Goal: Task Accomplishment & Management: Manage account settings

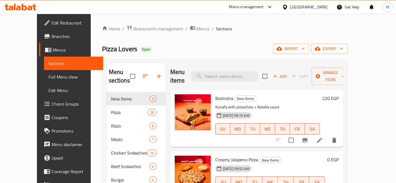
click at [341, 92] on div "Bastosha New Items Kunafa with pistachios + Nutella sauce [DATE] 09:15 AM SU MO…" at bounding box center [277, 118] width 128 height 53
click at [339, 94] on h6 "220 EGP" at bounding box center [330, 98] width 17 height 8
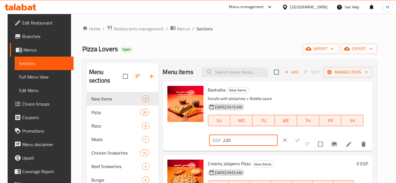
click at [278, 135] on input "220" at bounding box center [250, 140] width 54 height 11
type input "1"
type input "253"
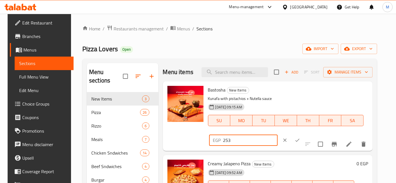
click at [304, 134] on button "ok" at bounding box center [297, 140] width 12 height 12
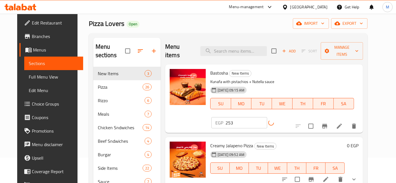
scroll to position [31, 0]
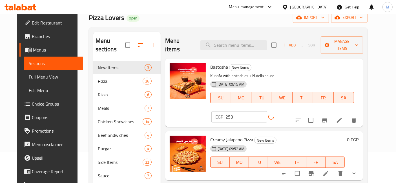
click at [358, 170] on icon "show more" at bounding box center [354, 173] width 7 height 7
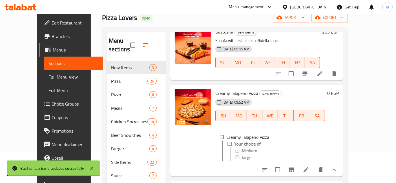
scroll to position [42, 0]
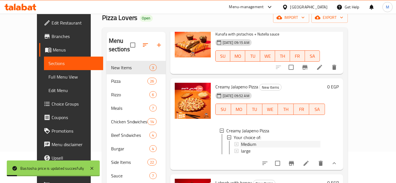
click at [276, 141] on div "Medium" at bounding box center [281, 144] width 80 height 7
click at [271, 134] on div "Your choice of:" at bounding box center [277, 137] width 87 height 7
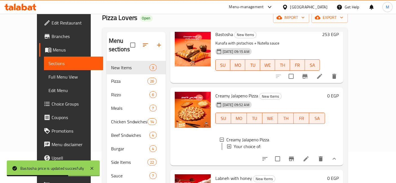
click at [238, 143] on span "Your choice of:" at bounding box center [247, 146] width 27 height 7
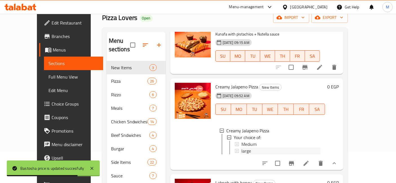
click at [241, 148] on span "large" at bounding box center [246, 151] width 10 height 7
click at [241, 141] on span "Medium" at bounding box center [248, 144] width 15 height 7
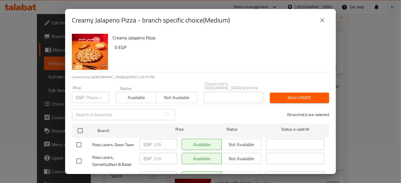
drag, startPoint x: 78, startPoint y: 127, endPoint x: 124, endPoint y: 136, distance: 47.6
click at [78, 127] on input "checkbox" at bounding box center [80, 131] width 12 height 12
checkbox input "true"
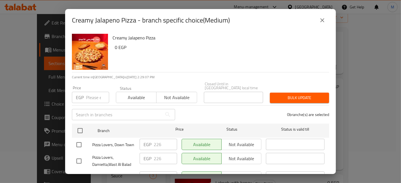
checkbox input "true"
click at [162, 143] on input "226" at bounding box center [165, 144] width 23 height 11
type input "255"
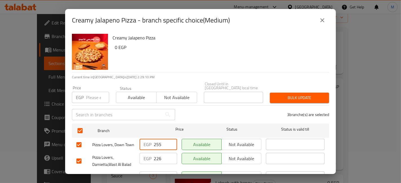
click at [163, 160] on input "226" at bounding box center [165, 158] width 23 height 11
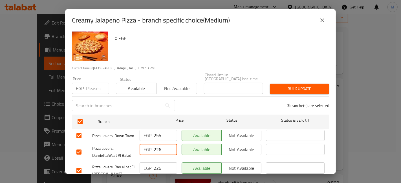
scroll to position [0, 0]
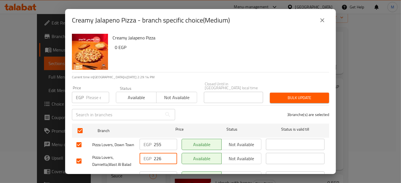
click at [97, 97] on input "number" at bounding box center [97, 97] width 23 height 11
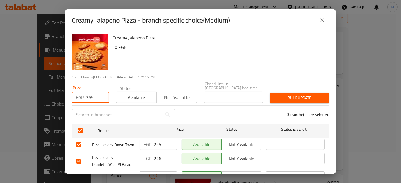
type input "265"
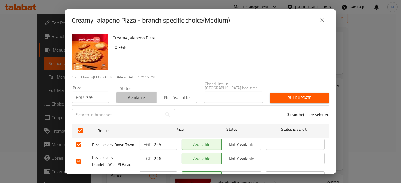
click at [131, 94] on span "Available" at bounding box center [136, 98] width 36 height 8
click at [305, 94] on span "Bulk update" at bounding box center [299, 97] width 50 height 7
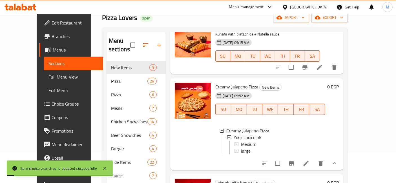
click at [256, 141] on div "Medium" at bounding box center [281, 144] width 80 height 7
click at [242, 148] on div "large" at bounding box center [281, 151] width 80 height 7
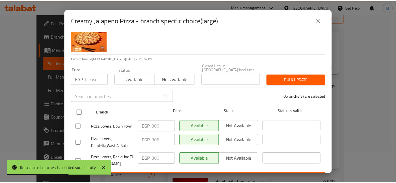
scroll to position [30, 0]
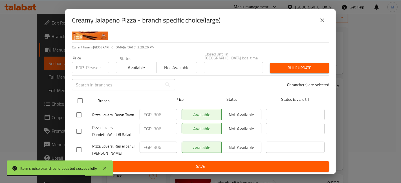
click at [78, 95] on input "checkbox" at bounding box center [80, 101] width 12 height 12
checkbox input "true"
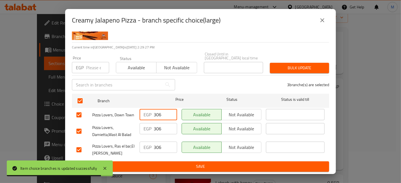
click at [157, 109] on input "306" at bounding box center [165, 114] width 23 height 11
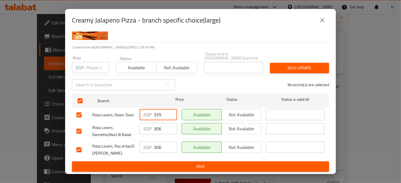
type input "335"
click at [89, 62] on input "number" at bounding box center [97, 67] width 23 height 11
type input "335"
click at [118, 64] on span "Available" at bounding box center [136, 68] width 36 height 8
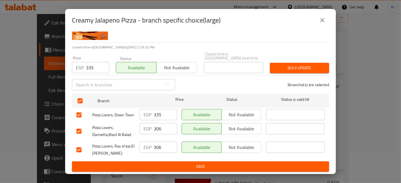
click at [293, 67] on button "Bulk update" at bounding box center [299, 68] width 59 height 10
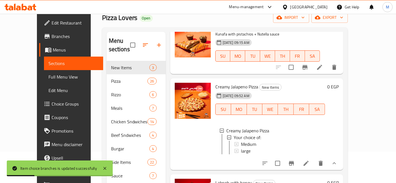
click at [338, 162] on icon "show more" at bounding box center [334, 163] width 7 height 7
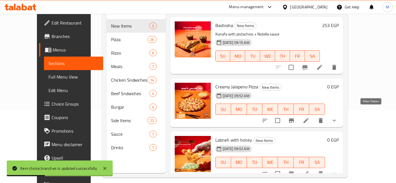
scroll to position [79, 0]
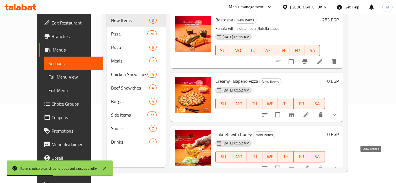
click at [338, 165] on icon "show more" at bounding box center [334, 168] width 7 height 7
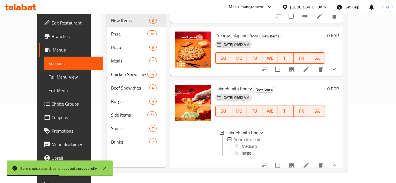
scroll to position [46, 0]
click at [241, 143] on span "Medium" at bounding box center [248, 146] width 15 height 7
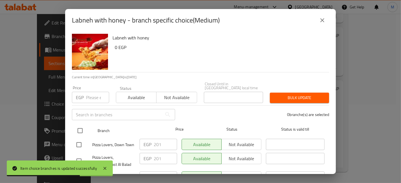
click at [81, 125] on input "checkbox" at bounding box center [80, 131] width 12 height 12
checkbox input "true"
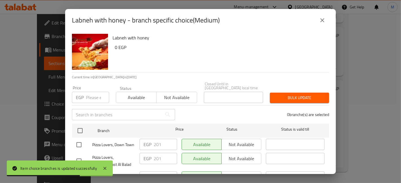
checkbox input "true"
click at [89, 95] on input "number" at bounding box center [97, 97] width 23 height 11
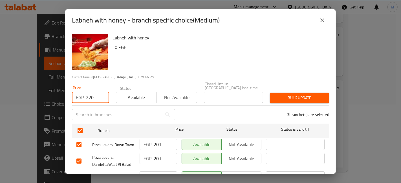
type input "220"
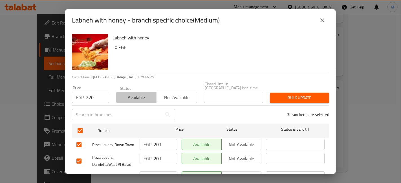
click at [139, 94] on span "Available" at bounding box center [136, 98] width 36 height 8
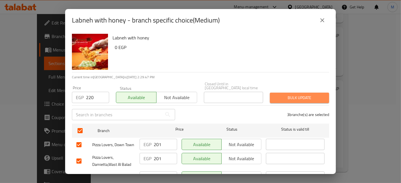
click at [312, 94] on span "Bulk update" at bounding box center [299, 97] width 50 height 7
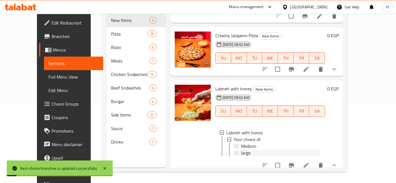
click at [249, 150] on div "large" at bounding box center [281, 153] width 80 height 7
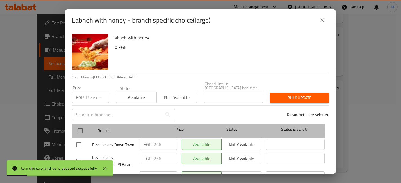
click at [89, 128] on div at bounding box center [84, 131] width 21 height 16
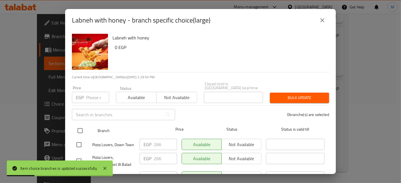
drag, startPoint x: 81, startPoint y: 127, endPoint x: 137, endPoint y: 137, distance: 56.5
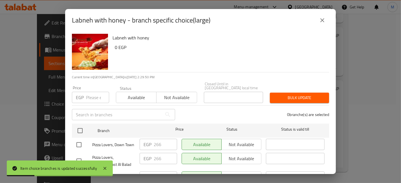
click at [81, 127] on input "checkbox" at bounding box center [80, 131] width 12 height 12
checkbox input "true"
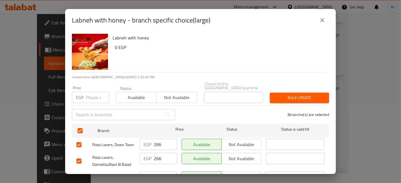
click at [159, 142] on input "266" at bounding box center [165, 144] width 23 height 11
click at [97, 101] on div "Price EGP Price" at bounding box center [91, 95] width 44 height 24
click at [96, 96] on input "number" at bounding box center [97, 97] width 23 height 11
type input "300"
click at [137, 94] on span "Available" at bounding box center [136, 98] width 36 height 8
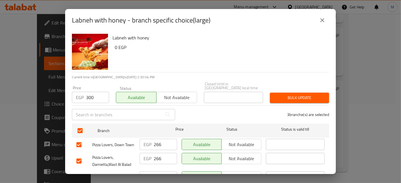
click at [279, 95] on span "Bulk update" at bounding box center [299, 97] width 50 height 7
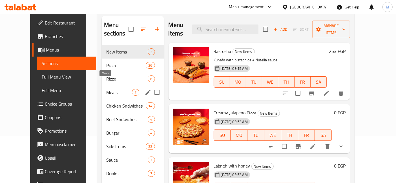
scroll to position [16, 0]
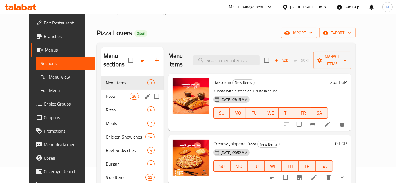
click at [105, 90] on div "Pizza 26" at bounding box center [132, 97] width 63 height 14
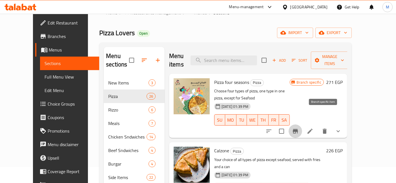
click at [299, 128] on icon "Branch-specific-item" at bounding box center [295, 131] width 7 height 7
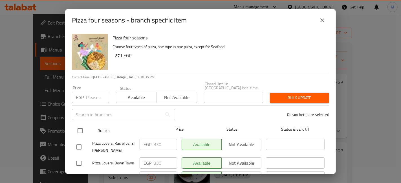
click at [82, 126] on input "checkbox" at bounding box center [80, 131] width 12 height 12
checkbox input "true"
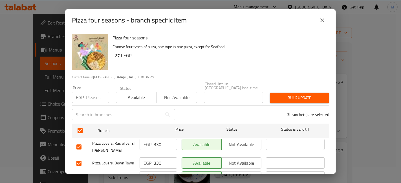
click at [155, 141] on input "330" at bounding box center [165, 144] width 23 height 11
type input "380"
click at [90, 86] on div "Price EGP Price" at bounding box center [90, 94] width 37 height 17
click at [94, 92] on input "number" at bounding box center [97, 97] width 23 height 11
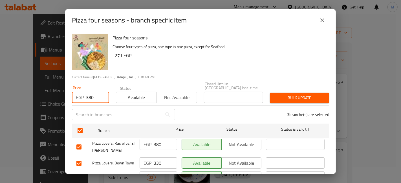
type input "380"
click at [143, 94] on span "Available" at bounding box center [136, 98] width 36 height 8
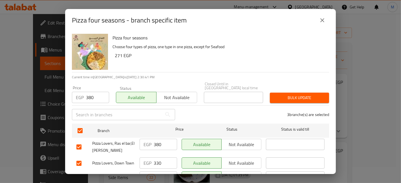
click at [309, 95] on span "Bulk update" at bounding box center [299, 97] width 50 height 7
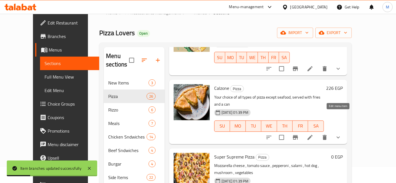
scroll to position [31, 0]
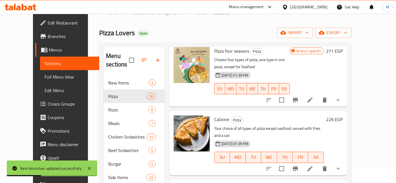
click at [343, 116] on h6 "226 EGP" at bounding box center [334, 120] width 17 height 8
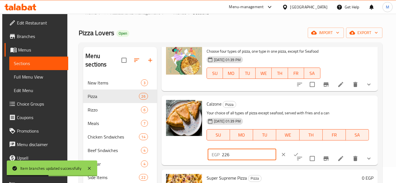
click at [276, 149] on input "226" at bounding box center [249, 154] width 54 height 11
type input "250"
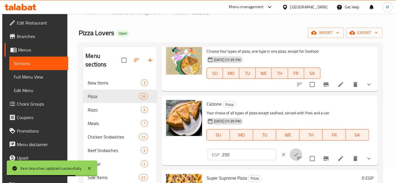
click at [302, 149] on button "ok" at bounding box center [296, 155] width 12 height 12
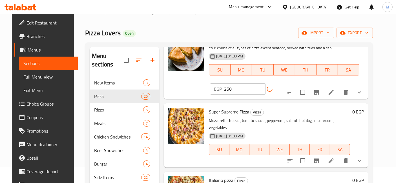
scroll to position [125, 0]
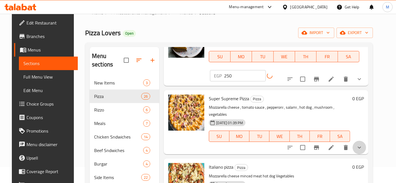
click at [366, 141] on button "show more" at bounding box center [360, 148] width 14 height 14
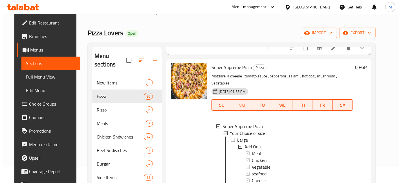
scroll to position [150, 0]
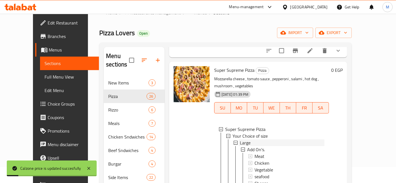
click at [240, 140] on span "Large" at bounding box center [245, 143] width 11 height 7
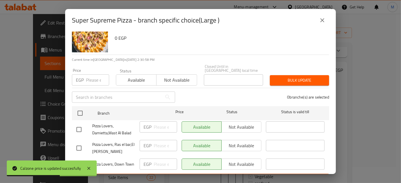
scroll to position [30, 0]
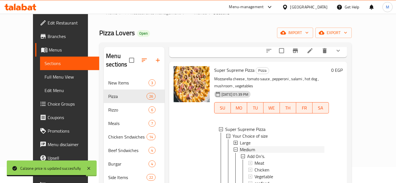
click at [241, 146] on span "Medium" at bounding box center [247, 149] width 15 height 7
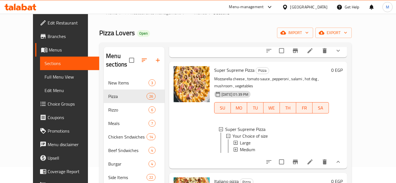
click at [242, 146] on span "Medium" at bounding box center [247, 149] width 15 height 7
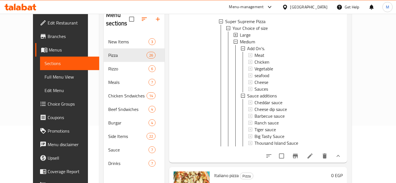
scroll to position [243, 0]
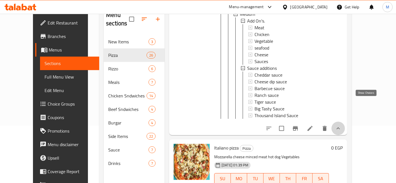
drag, startPoint x: 368, startPoint y: 101, endPoint x: 359, endPoint y: 97, distance: 9.9
click at [342, 125] on icon "show more" at bounding box center [338, 128] width 7 height 7
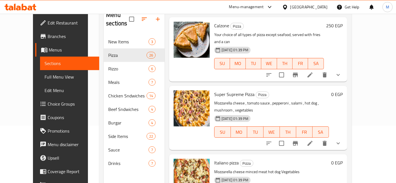
scroll to position [94, 0]
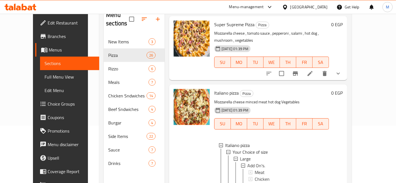
scroll to position [157, 0]
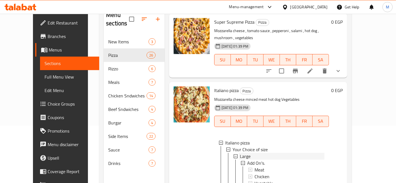
click at [256, 153] on div "Large" at bounding box center [282, 156] width 85 height 7
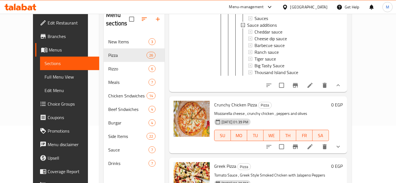
scroll to position [286, 0]
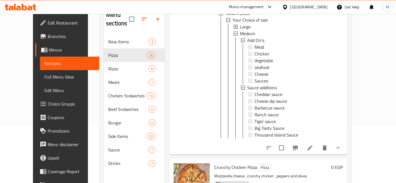
click at [345, 141] on button "show more" at bounding box center [339, 148] width 14 height 14
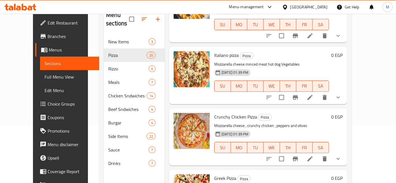
scroll to position [160, 0]
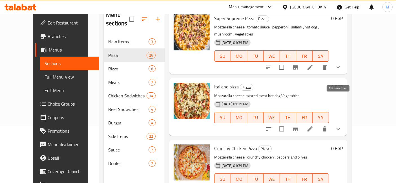
click at [314, 126] on icon at bounding box center [310, 129] width 7 height 7
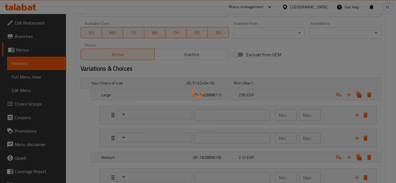
scroll to position [282, 0]
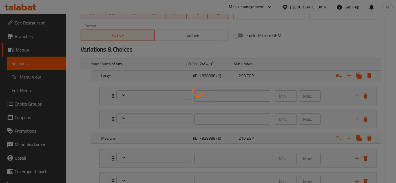
type input "اضافات"
type input "0"
type input "اضافات صوص"
type input "0"
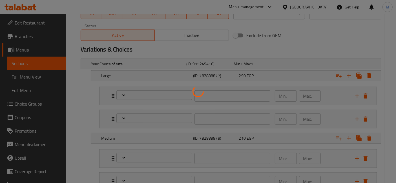
type input "0"
type input "اضافات"
type input "0"
type input "اضافات صوص"
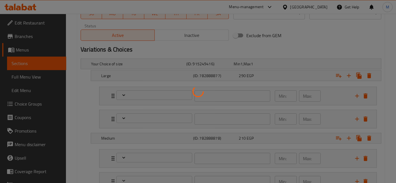
type input "0"
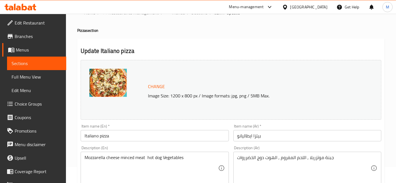
scroll to position [0, 0]
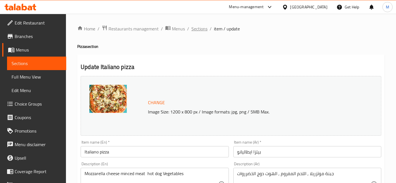
click at [196, 30] on span "Sections" at bounding box center [200, 28] width 16 height 7
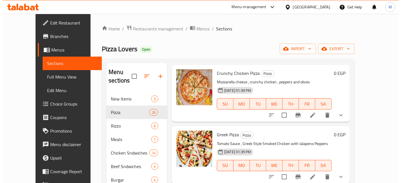
scroll to position [313, 0]
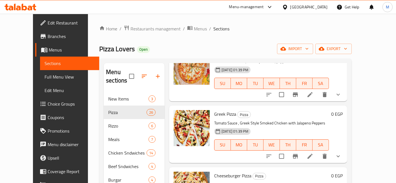
drag, startPoint x: 338, startPoint y: 122, endPoint x: 338, endPoint y: 126, distance: 3.7
click at [345, 150] on button "show more" at bounding box center [339, 157] width 14 height 14
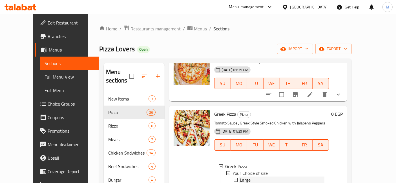
click at [255, 177] on div "Large" at bounding box center [282, 180] width 85 height 7
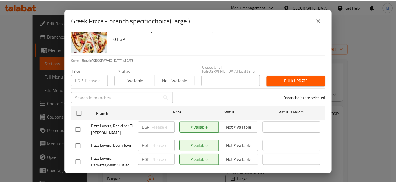
scroll to position [30, 0]
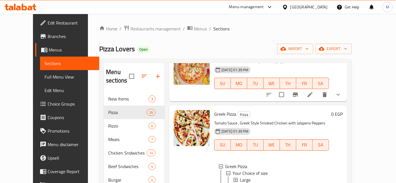
click at [329, 126] on div "13-11-2024 01:39 PM SU MO TU WE TH FR SA" at bounding box center [271, 141] width 119 height 30
click at [254, 163] on div "Greek Pizza" at bounding box center [274, 166] width 99 height 7
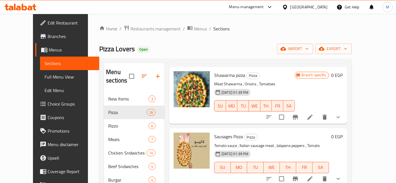
scroll to position [595, 0]
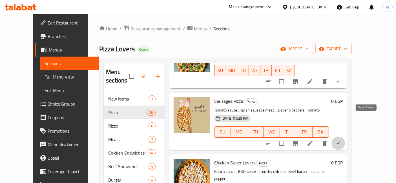
click at [342, 140] on icon "show more" at bounding box center [338, 143] width 7 height 7
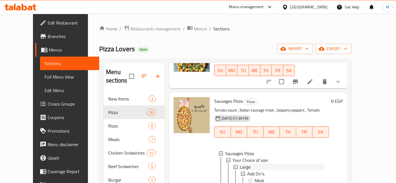
click at [250, 164] on div "Large" at bounding box center [282, 167] width 85 height 7
click at [254, 150] on div "Sausages Pizza" at bounding box center [274, 153] width 99 height 7
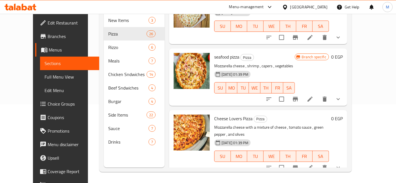
scroll to position [909, 0]
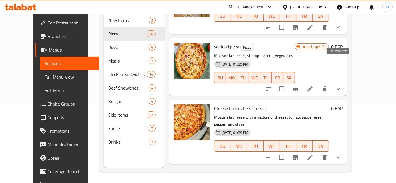
click at [314, 86] on icon at bounding box center [310, 89] width 7 height 7
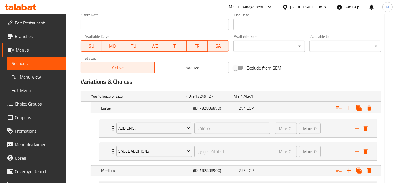
scroll to position [327, 0]
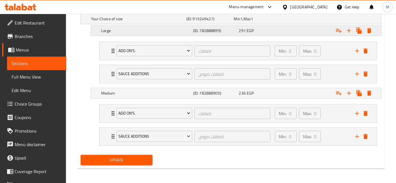
click at [238, 23] on div "291 EGP" at bounding box center [257, 19] width 48 height 8
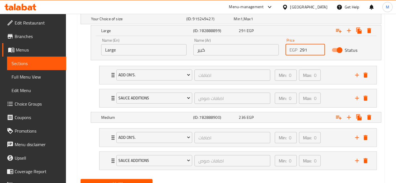
click at [308, 47] on input "291" at bounding box center [312, 49] width 25 height 11
type input "330"
click at [280, 22] on div "236 EGP" at bounding box center [256, 19] width 45 height 6
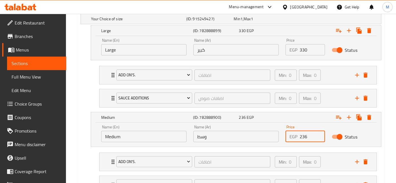
click at [305, 133] on input "236" at bounding box center [312, 136] width 25 height 11
type input "270"
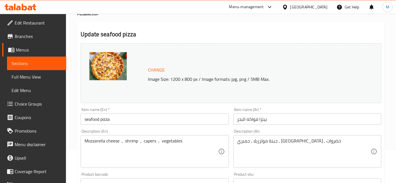
scroll to position [0, 0]
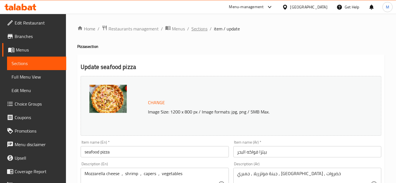
click at [202, 32] on span "Sections" at bounding box center [200, 28] width 16 height 7
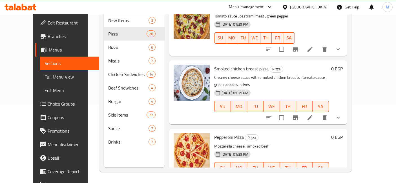
scroll to position [1432, 0]
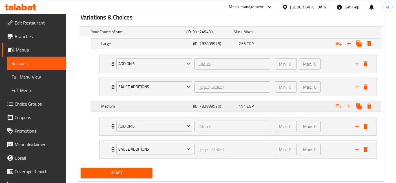
scroll to position [327, 0]
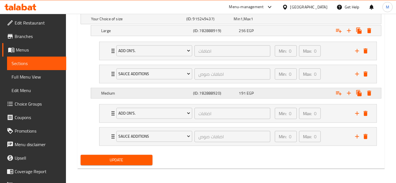
click at [243, 23] on span "EGP" at bounding box center [242, 18] width 2 height 7
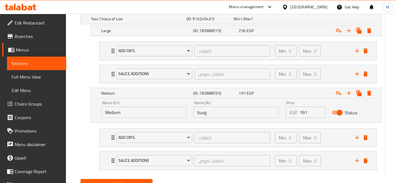
click at [306, 113] on input "191" at bounding box center [312, 112] width 25 height 11
type input "210"
click at [297, 20] on div "Expand" at bounding box center [327, 19] width 95 height 2
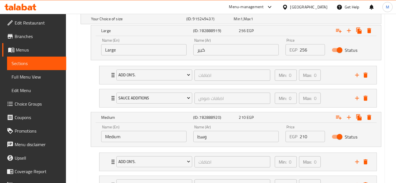
click at [309, 49] on input "256" at bounding box center [312, 49] width 25 height 11
click at [309, 49] on input "2562" at bounding box center [312, 49] width 25 height 11
type input "290"
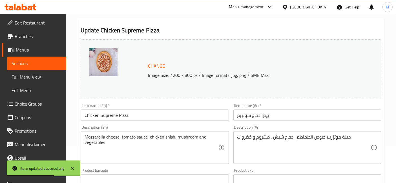
scroll to position [0, 0]
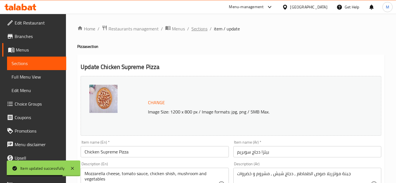
click at [202, 27] on span "Sections" at bounding box center [200, 28] width 16 height 7
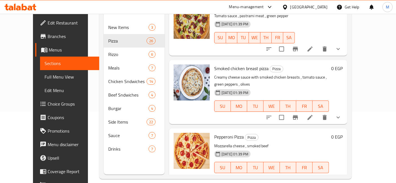
scroll to position [79, 0]
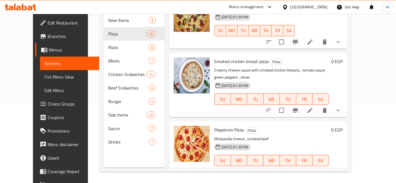
click at [313, 170] on icon at bounding box center [310, 172] width 5 height 5
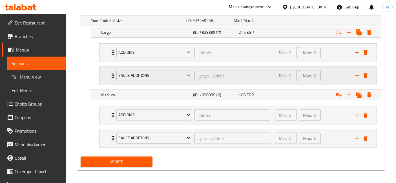
scroll to position [327, 0]
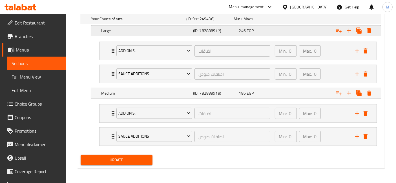
click at [271, 23] on div "246 EGP" at bounding box center [257, 19] width 48 height 8
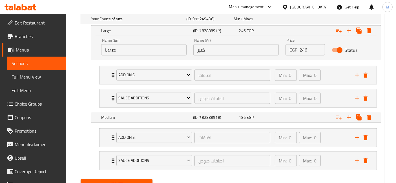
drag, startPoint x: 298, startPoint y: 49, endPoint x: 318, endPoint y: 53, distance: 20.4
click at [304, 50] on div "EGP 246 Price" at bounding box center [305, 49] width 39 height 11
click at [302, 49] on input "246" at bounding box center [312, 49] width 25 height 11
type input "280"
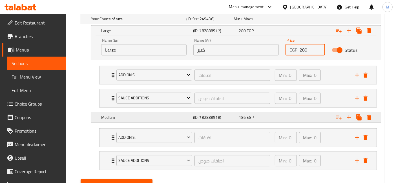
click at [277, 22] on div "186 EGP" at bounding box center [256, 19] width 45 height 6
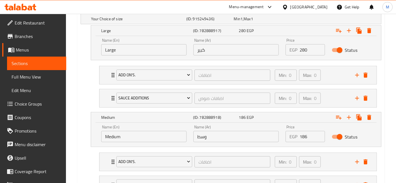
click at [304, 137] on input "186" at bounding box center [312, 136] width 25 height 11
type input "210"
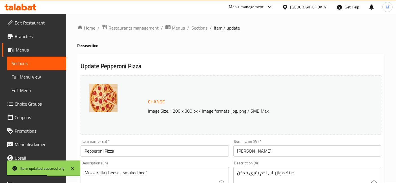
scroll to position [0, 0]
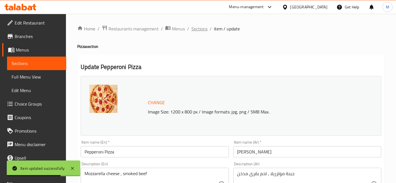
click at [198, 30] on span "Sections" at bounding box center [200, 28] width 16 height 7
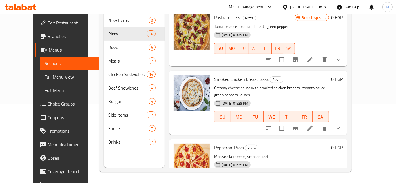
scroll to position [1401, 0]
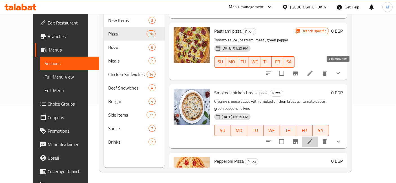
click at [313, 139] on icon at bounding box center [310, 141] width 5 height 5
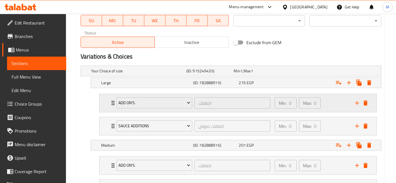
scroll to position [327, 0]
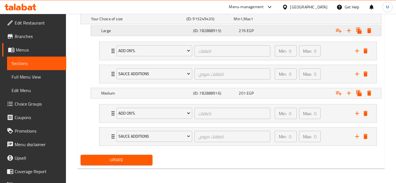
click at [270, 22] on div "276 EGP" at bounding box center [256, 19] width 45 height 6
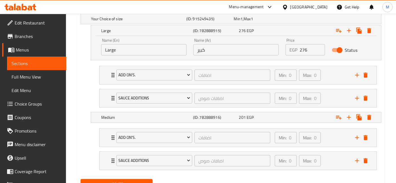
click at [304, 50] on input "276" at bounding box center [312, 49] width 25 height 11
type input "2"
type input "315"
click at [81, 179] on button "Update" at bounding box center [117, 184] width 72 height 10
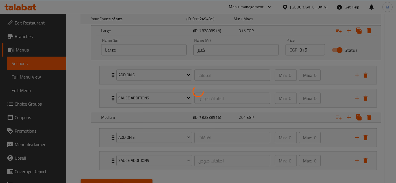
click at [278, 115] on div at bounding box center [198, 91] width 396 height 183
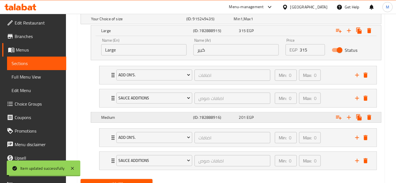
click at [286, 20] on div "Expand" at bounding box center [327, 19] width 95 height 2
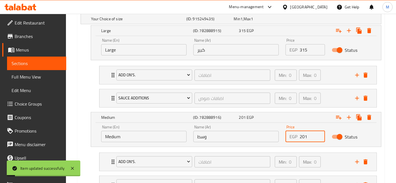
click at [303, 137] on input "201" at bounding box center [312, 136] width 25 height 11
type input "220"
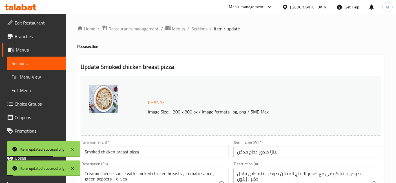
scroll to position [0, 0]
click at [205, 28] on span "Sections" at bounding box center [200, 28] width 16 height 7
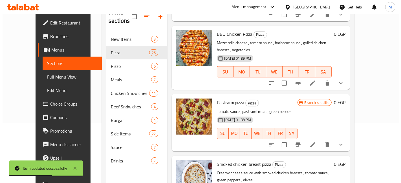
scroll to position [1338, 0]
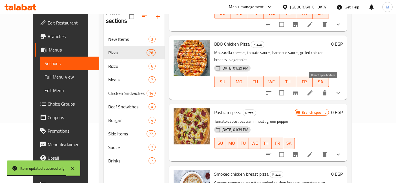
click at [299, 151] on icon "Branch-specific-item" at bounding box center [295, 154] width 7 height 7
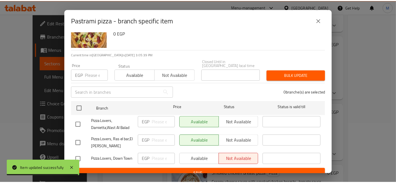
scroll to position [30, 0]
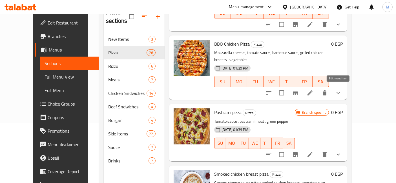
click at [314, 151] on icon at bounding box center [310, 154] width 7 height 7
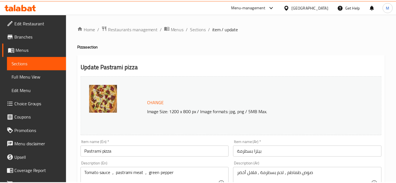
scroll to position [250, 0]
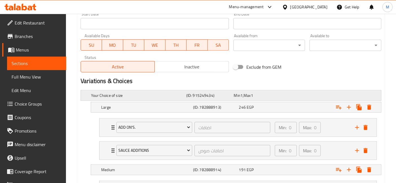
drag, startPoint x: 300, startPoint y: 60, endPoint x: 308, endPoint y: 93, distance: 34.1
click at [300, 61] on div "Exclude from GEM" at bounding box center [282, 67] width 102 height 15
click at [301, 97] on div "Expand" at bounding box center [327, 95] width 95 height 2
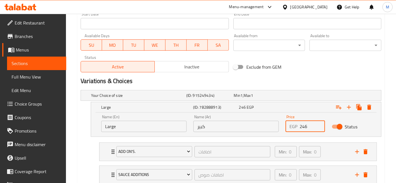
click at [301, 127] on input "246" at bounding box center [312, 126] width 25 height 11
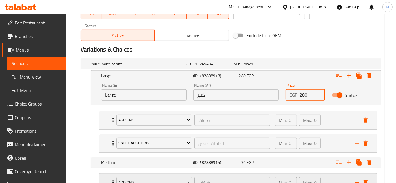
scroll to position [313, 0]
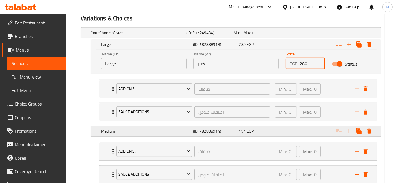
type input "280"
click at [280, 36] on div "191 EGP" at bounding box center [256, 33] width 45 height 6
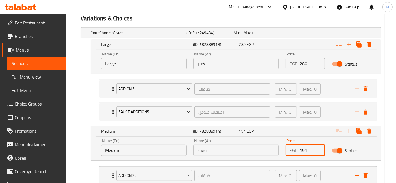
click at [305, 145] on input "191" at bounding box center [312, 150] width 25 height 11
type input "210"
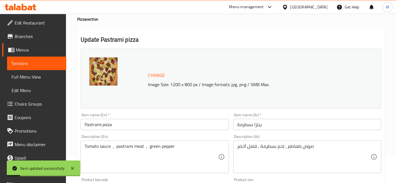
scroll to position [0, 0]
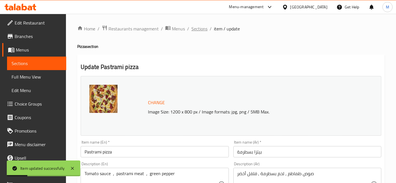
click at [202, 29] on span "Sections" at bounding box center [200, 28] width 16 height 7
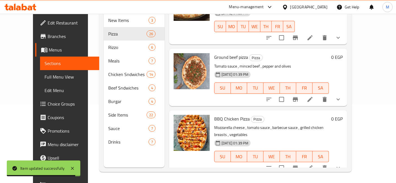
scroll to position [1213, 0]
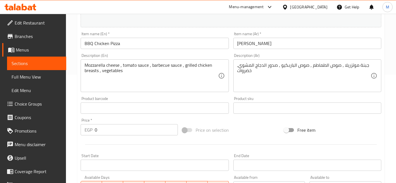
scroll to position [282, 0]
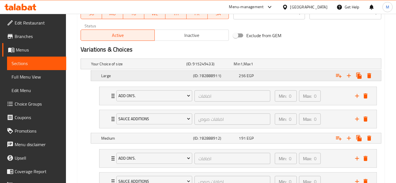
click at [243, 68] on span "EGP" at bounding box center [242, 63] width 2 height 7
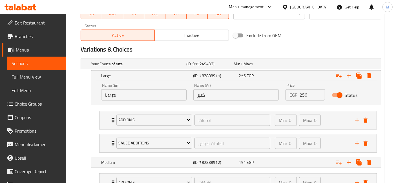
click at [307, 92] on input "256" at bounding box center [312, 94] width 25 height 11
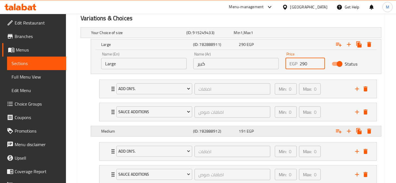
type input "290"
click at [284, 34] on div "Expand" at bounding box center [327, 33] width 95 height 2
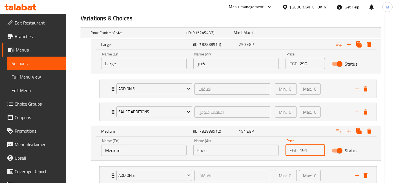
click at [306, 148] on input "191" at bounding box center [312, 150] width 25 height 11
click at [306, 148] on input "1912" at bounding box center [312, 150] width 25 height 11
type input "210"
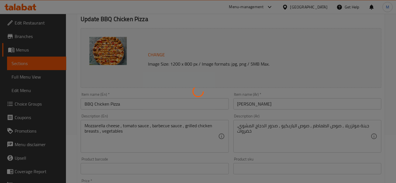
scroll to position [0, 0]
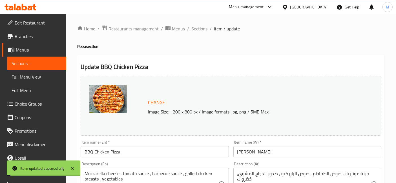
click at [199, 29] on span "Sections" at bounding box center [200, 28] width 16 height 7
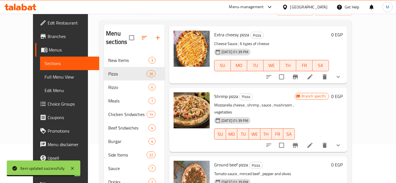
scroll to position [1191, 0]
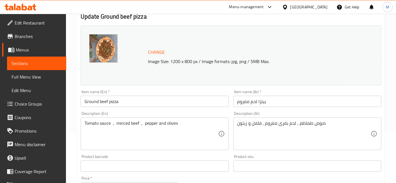
scroll to position [313, 0]
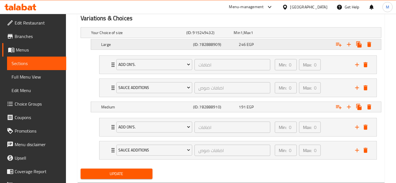
click at [276, 36] on div "246 EGP" at bounding box center [256, 33] width 45 height 6
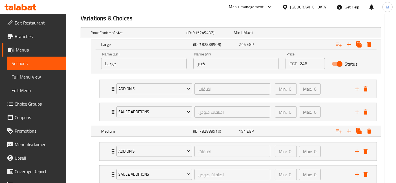
click at [307, 66] on input "246" at bounding box center [312, 63] width 25 height 11
type input "290"
click at [277, 37] on div "191 EGP" at bounding box center [257, 33] width 48 height 8
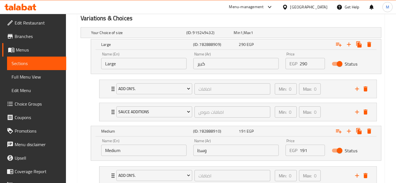
click at [304, 150] on input "191" at bounding box center [312, 150] width 25 height 11
type input "210"
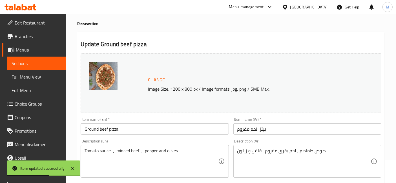
scroll to position [0, 0]
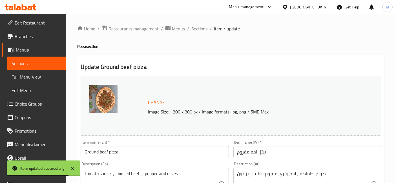
click at [204, 31] on span "Sections" at bounding box center [200, 28] width 16 height 7
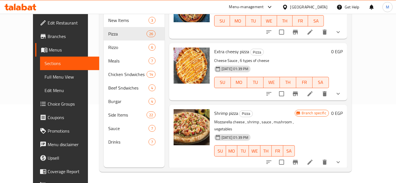
scroll to position [1160, 0]
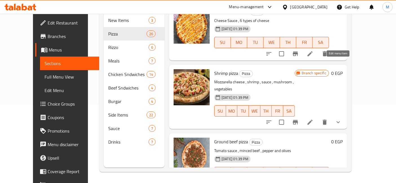
click at [314, 119] on icon at bounding box center [310, 122] width 7 height 7
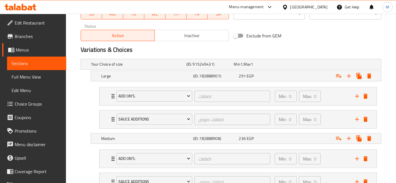
scroll to position [282, 0]
click at [272, 67] on div "291 EGP" at bounding box center [256, 64] width 45 height 6
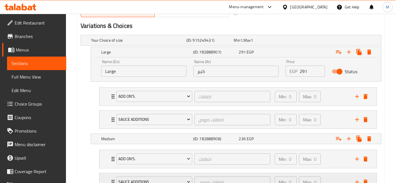
scroll to position [320, 0]
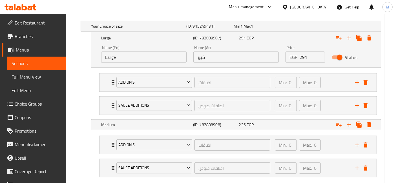
click at [303, 56] on input "291" at bounding box center [312, 57] width 25 height 11
type input "330"
click at [275, 29] on div "236 EGP" at bounding box center [256, 26] width 45 height 6
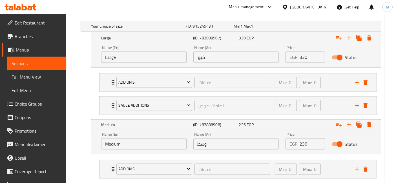
click at [303, 145] on input "236" at bounding box center [312, 144] width 25 height 11
type input "385"
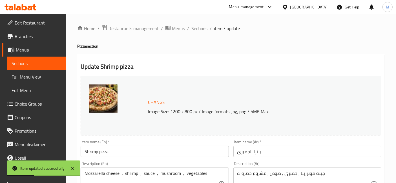
scroll to position [0, 0]
click at [193, 26] on span "Sections" at bounding box center [200, 28] width 16 height 7
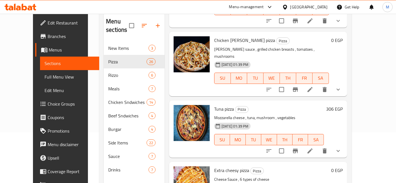
scroll to position [1065, 0]
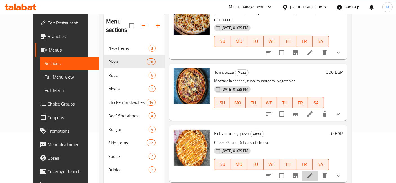
click at [314, 173] on icon at bounding box center [310, 176] width 7 height 7
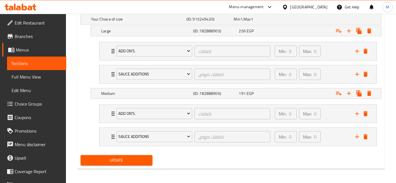
scroll to position [327, 0]
click at [258, 22] on div "256 EGP" at bounding box center [256, 19] width 45 height 6
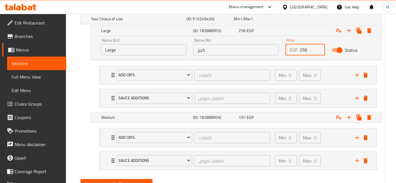
click at [307, 53] on input "256" at bounding box center [312, 49] width 25 height 11
type input "290"
click at [270, 22] on div "191 EGP" at bounding box center [256, 19] width 45 height 6
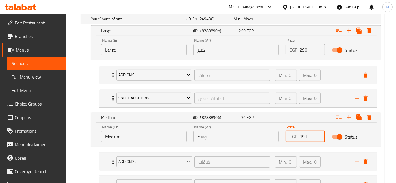
click at [303, 137] on input "191" at bounding box center [312, 136] width 25 height 11
type input "210"
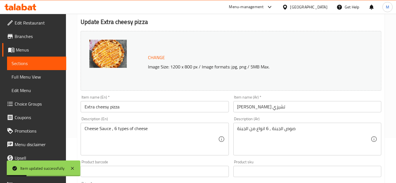
scroll to position [0, 0]
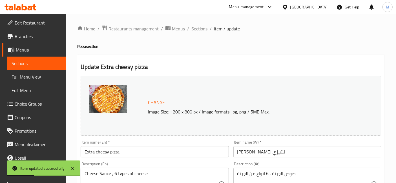
click at [199, 31] on span "Sections" at bounding box center [200, 28] width 16 height 7
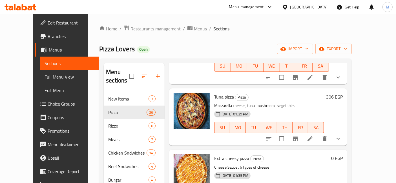
scroll to position [1065, 0]
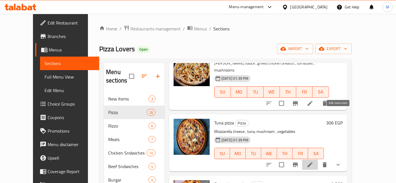
click at [314, 162] on icon at bounding box center [310, 165] width 7 height 7
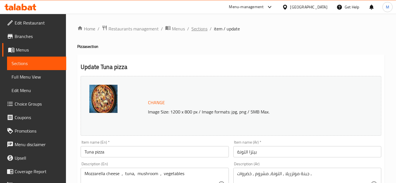
click at [202, 29] on span "Sections" at bounding box center [200, 28] width 16 height 7
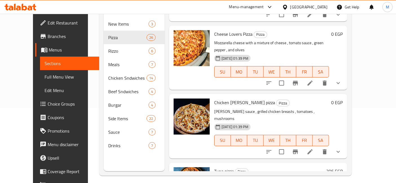
scroll to position [972, 0]
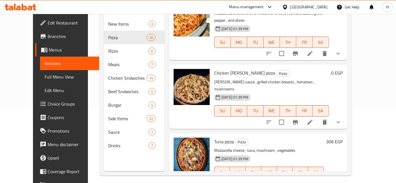
click at [343, 138] on h6 "306 EGP" at bounding box center [334, 142] width 17 height 8
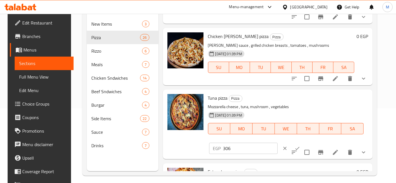
click at [278, 143] on input "306" at bounding box center [250, 148] width 54 height 11
type input "345"
click at [304, 142] on button "ok" at bounding box center [297, 148] width 12 height 12
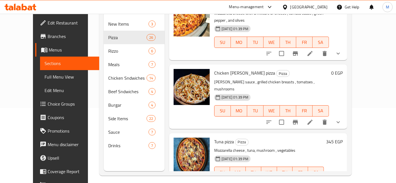
scroll to position [940, 0]
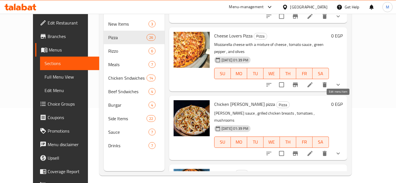
click at [314, 150] on icon at bounding box center [310, 153] width 7 height 7
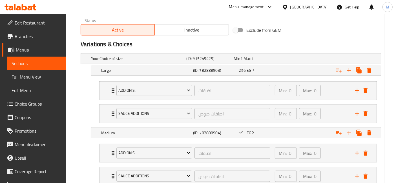
scroll to position [313, 0]
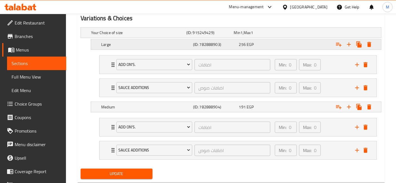
click at [276, 39] on div "Large (ID: 782888903) 256 EGP" at bounding box center [233, 33] width 286 height 12
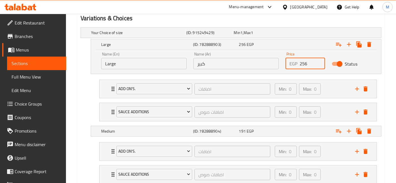
click at [300, 64] on input "256" at bounding box center [312, 63] width 25 height 11
click at [301, 65] on input "256" at bounding box center [312, 63] width 25 height 11
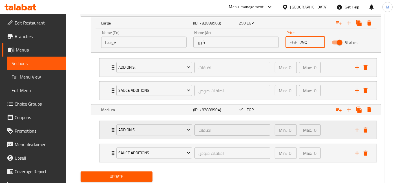
scroll to position [345, 0]
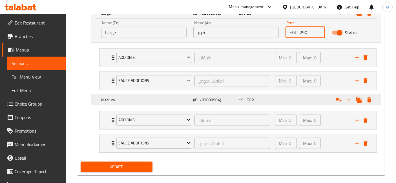
type input "290"
click at [259, 4] on div "191 EGP" at bounding box center [256, 2] width 45 height 6
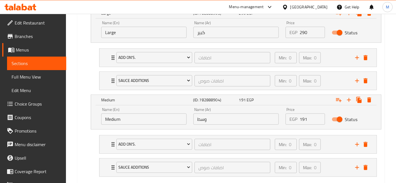
click at [303, 120] on input "191" at bounding box center [312, 119] width 25 height 11
type input "210"
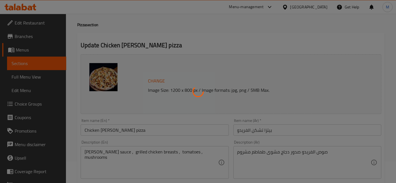
scroll to position [0, 0]
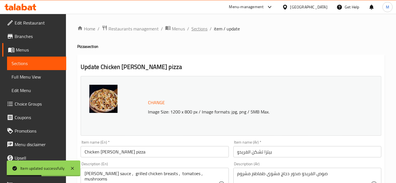
click at [200, 30] on span "Sections" at bounding box center [200, 28] width 16 height 7
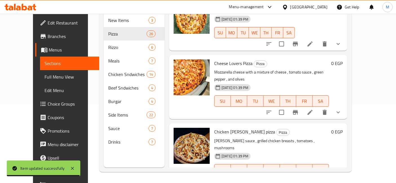
scroll to position [846, 0]
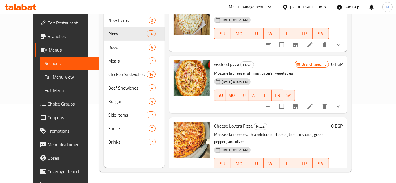
click at [318, 170] on li at bounding box center [310, 175] width 16 height 10
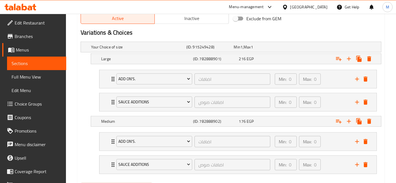
scroll to position [327, 0]
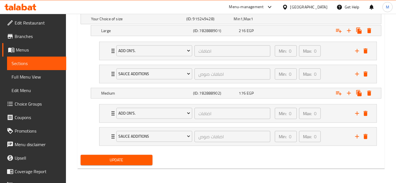
click at [292, 38] on nav "Add On's. اضافات ​ Min: 0 ​ Max: 0 ​ Meat (ID: 884146249) 44 EGP Name (En) Meat…" at bounding box center [231, 62] width 301 height 51
click at [293, 20] on div "Expand" at bounding box center [327, 19] width 95 height 2
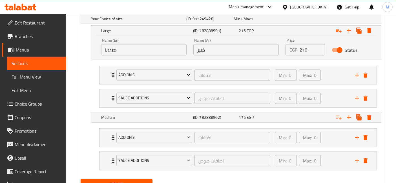
click at [304, 49] on input "216" at bounding box center [312, 49] width 25 height 11
type input "245"
click at [264, 23] on div "176 EGP" at bounding box center [257, 19] width 48 height 8
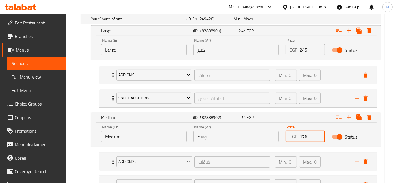
click at [302, 137] on input "176" at bounding box center [312, 136] width 25 height 11
type input "200"
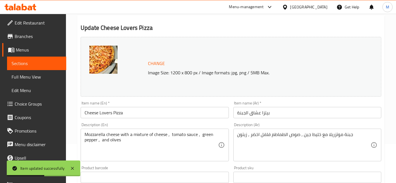
scroll to position [0, 0]
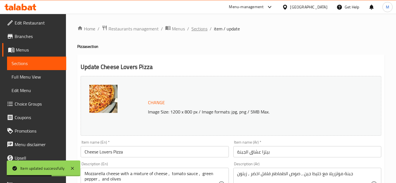
click at [198, 29] on span "Sections" at bounding box center [200, 28] width 16 height 7
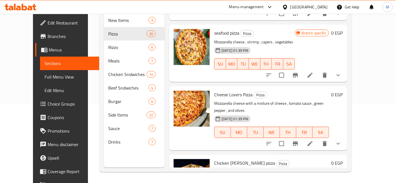
scroll to position [815, 0]
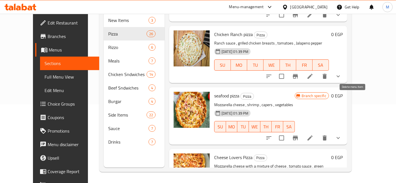
click at [314, 135] on icon at bounding box center [310, 138] width 7 height 7
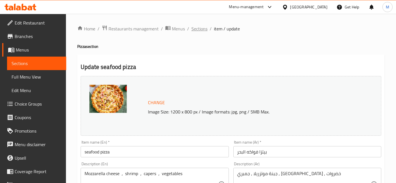
click at [200, 30] on span "Sections" at bounding box center [200, 28] width 16 height 7
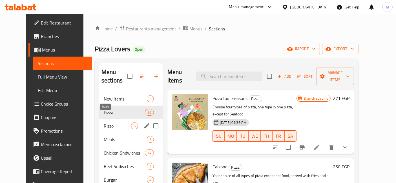
click at [104, 123] on span "Rizzo" at bounding box center [117, 126] width 27 height 7
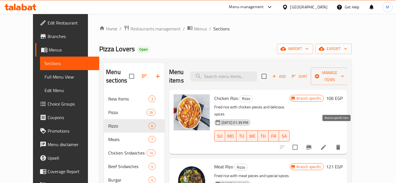
click at [313, 144] on icon "Branch-specific-item" at bounding box center [309, 147] width 7 height 7
click at [312, 145] on icon "Branch-specific-item" at bounding box center [309, 147] width 5 height 5
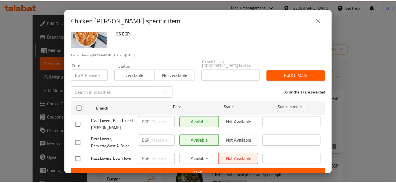
scroll to position [30, 0]
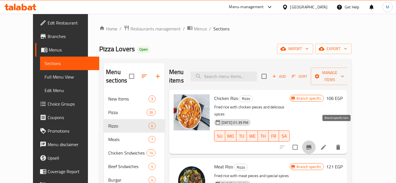
click at [343, 94] on h6 "106 EGP" at bounding box center [334, 98] width 17 height 8
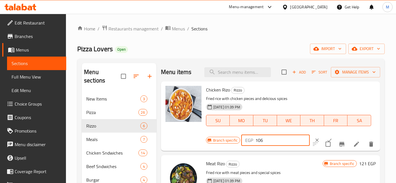
click at [266, 144] on input "106" at bounding box center [283, 140] width 54 height 11
type input "115"
click at [322, 139] on input "checkbox" at bounding box center [328, 145] width 12 height 12
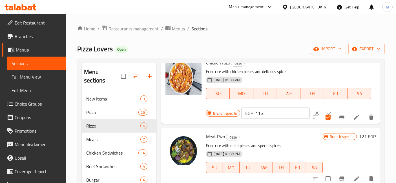
scroll to position [63, 0]
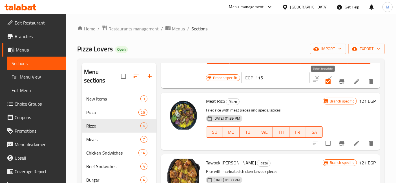
click at [324, 84] on input "checkbox" at bounding box center [328, 82] width 12 height 12
checkbox input "false"
click at [327, 75] on icon "ok" at bounding box center [330, 78] width 6 height 6
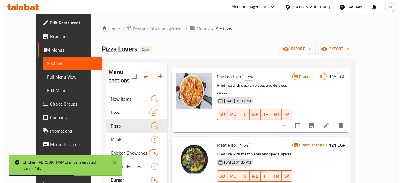
scroll to position [31, 0]
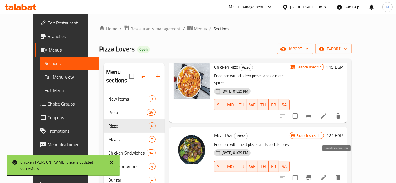
click at [313, 175] on icon "Branch-specific-item" at bounding box center [309, 178] width 7 height 7
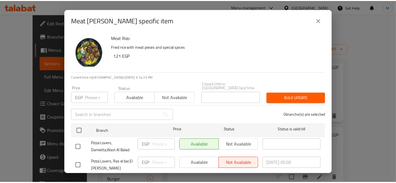
scroll to position [30, 0]
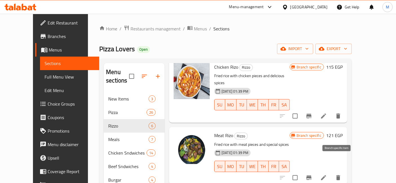
click at [343, 132] on h6 "121 EGP" at bounding box center [334, 136] width 17 height 8
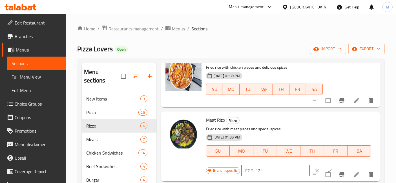
click at [269, 170] on input "121" at bounding box center [283, 170] width 54 height 11
type input "135"
click at [324, 168] on button "ok" at bounding box center [330, 171] width 12 height 12
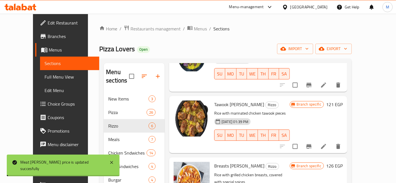
scroll to position [125, 0]
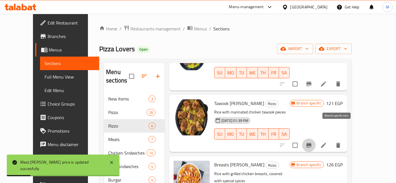
click at [313, 142] on icon "Branch-specific-item" at bounding box center [309, 145] width 7 height 7
click at [343, 100] on h6 "121 EGP" at bounding box center [334, 104] width 17 height 8
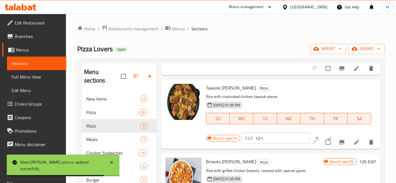
click at [274, 140] on input "121" at bounding box center [283, 138] width 54 height 11
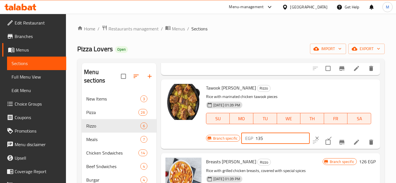
type input "135"
click at [324, 135] on button "ok" at bounding box center [330, 138] width 12 height 12
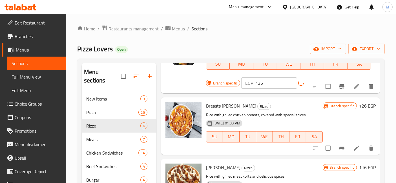
scroll to position [188, 0]
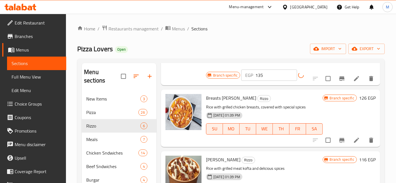
click at [361, 102] on h6 "126 EGP" at bounding box center [367, 98] width 17 height 8
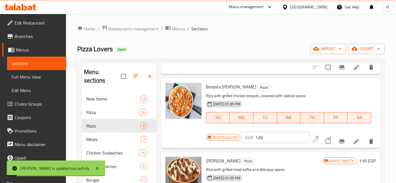
click at [282, 137] on input "126" at bounding box center [283, 137] width 54 height 11
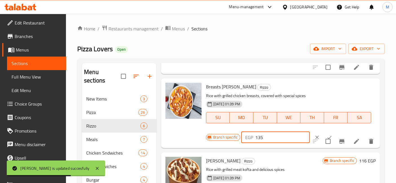
type input "135"
click at [326, 134] on button "ok" at bounding box center [330, 137] width 12 height 12
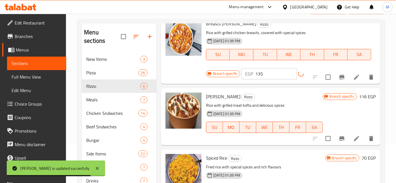
scroll to position [63, 0]
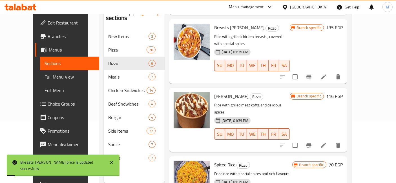
click at [343, 93] on h6 "116 EGP" at bounding box center [334, 97] width 17 height 8
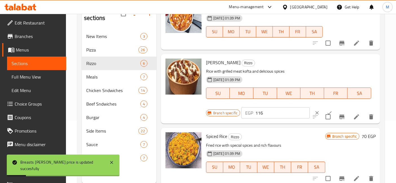
click at [278, 115] on input "116" at bounding box center [283, 112] width 54 height 11
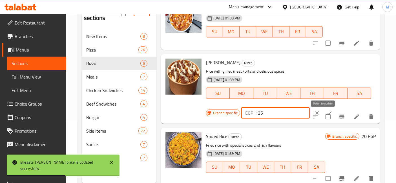
type input "125"
click at [322, 111] on input "checkbox" at bounding box center [328, 117] width 12 height 12
checkbox input "true"
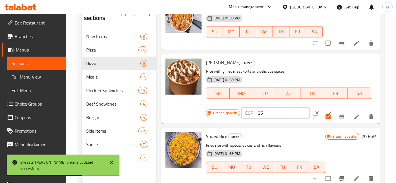
click at [363, 138] on h6 "70 EGP" at bounding box center [369, 137] width 14 height 8
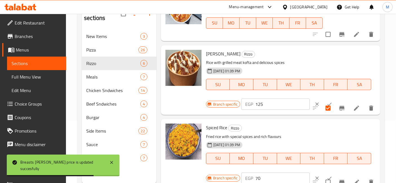
scroll to position [225, 0]
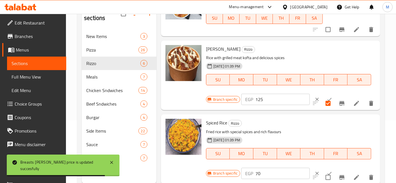
drag, startPoint x: 264, startPoint y: 173, endPoint x: 247, endPoint y: 170, distance: 17.4
click at [247, 170] on div "EGP 70 ​" at bounding box center [275, 173] width 69 height 11
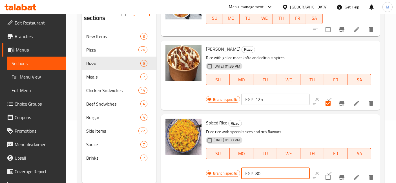
type input "80"
click at [324, 170] on button "ok" at bounding box center [330, 174] width 12 height 12
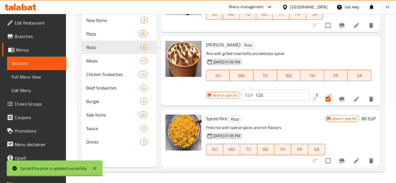
scroll to position [213, 0]
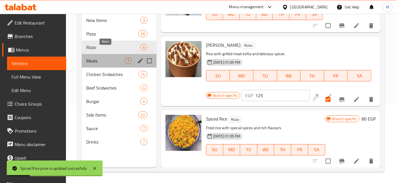
click at [113, 58] on span "Meals" at bounding box center [105, 61] width 38 height 7
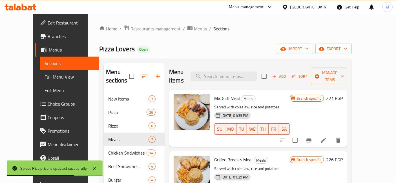
click at [316, 134] on button "Branch-specific-item" at bounding box center [309, 141] width 14 height 14
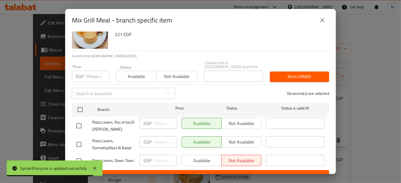
scroll to position [30, 0]
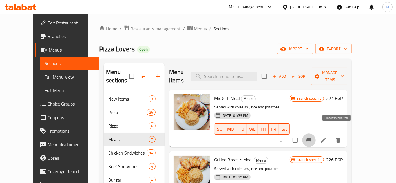
click at [313, 137] on icon "Branch-specific-item" at bounding box center [309, 140] width 7 height 7
click at [343, 94] on h6 "221 EGP" at bounding box center [334, 98] width 17 height 8
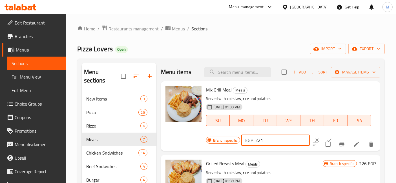
click at [266, 143] on input "221" at bounding box center [283, 140] width 54 height 11
click at [263, 143] on input "221" at bounding box center [283, 140] width 54 height 11
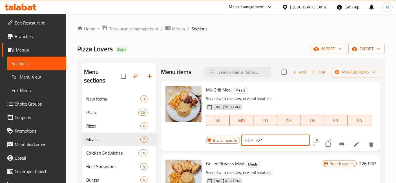
click at [263, 143] on input "221" at bounding box center [283, 140] width 54 height 11
type input "250"
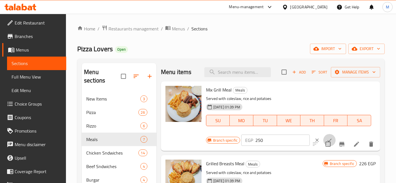
click at [327, 138] on icon "ok" at bounding box center [330, 141] width 6 height 6
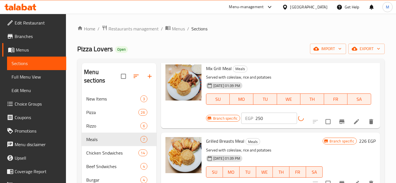
scroll to position [31, 0]
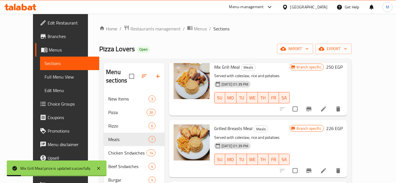
click at [343, 125] on h6 "226 EGP" at bounding box center [334, 129] width 17 height 8
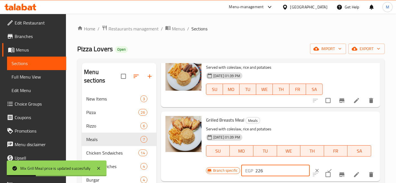
click at [278, 166] on input "226" at bounding box center [283, 170] width 54 height 11
type input "250"
click at [324, 167] on button "ok" at bounding box center [330, 171] width 12 height 12
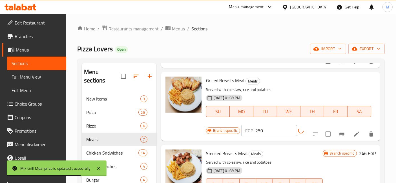
scroll to position [125, 0]
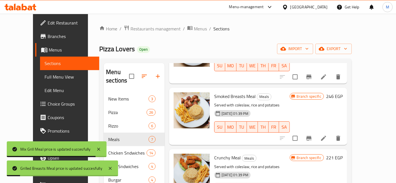
click at [343, 93] on h6 "246 EGP" at bounding box center [334, 97] width 17 height 8
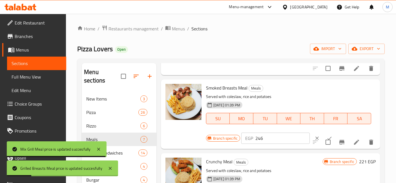
click at [265, 136] on input "246" at bounding box center [283, 138] width 54 height 11
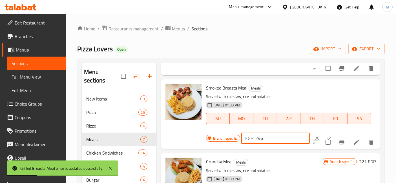
click at [265, 136] on input "246" at bounding box center [283, 138] width 54 height 11
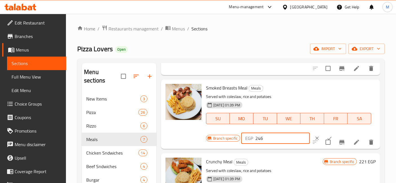
click at [275, 138] on input "246" at bounding box center [283, 138] width 54 height 11
type input "280"
click at [317, 133] on div at bounding box center [323, 138] width 25 height 12
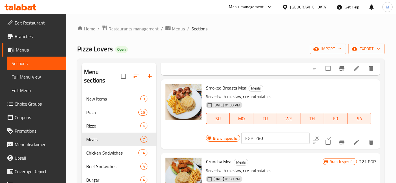
click at [324, 133] on button "ok" at bounding box center [330, 138] width 12 height 12
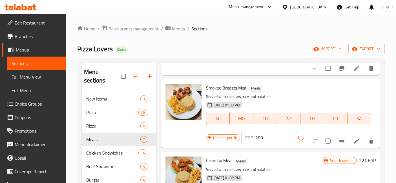
scroll to position [157, 0]
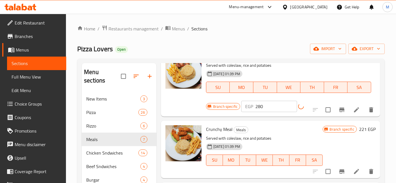
click at [362, 129] on h6 "221 EGP" at bounding box center [367, 130] width 17 height 8
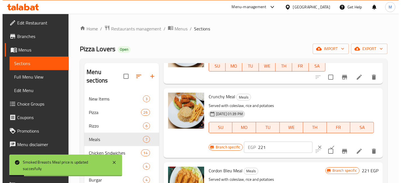
scroll to position [188, 0]
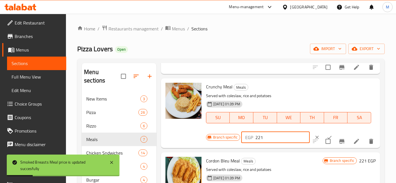
click at [274, 134] on input "221" at bounding box center [283, 137] width 54 height 11
type input "25"
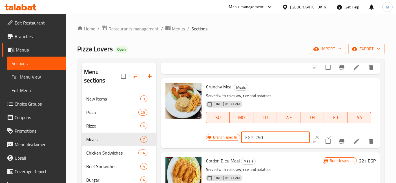
type input "250"
click at [324, 134] on button "ok" at bounding box center [330, 137] width 12 height 12
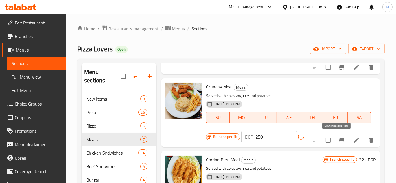
click at [340, 139] on icon "Branch-specific-item" at bounding box center [342, 140] width 5 height 5
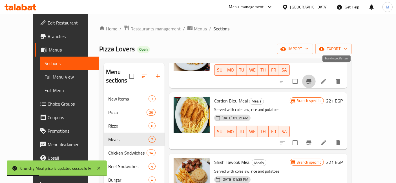
scroll to position [250, 0]
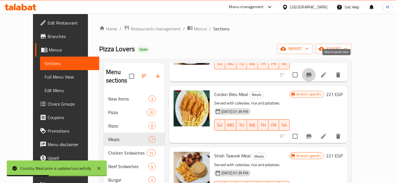
click at [343, 91] on h6 "221 EGP" at bounding box center [334, 95] width 17 height 8
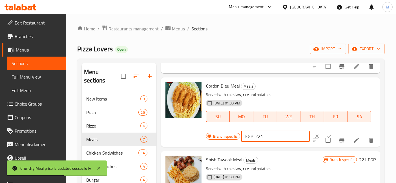
click at [272, 137] on input "221" at bounding box center [283, 136] width 54 height 11
type input "250"
drag, startPoint x: 324, startPoint y: 132, endPoint x: 327, endPoint y: 132, distance: 3.4
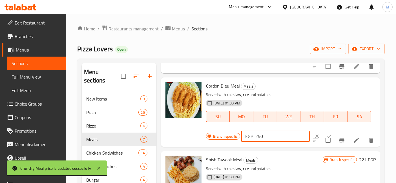
click at [325, 132] on button "ok" at bounding box center [330, 136] width 12 height 12
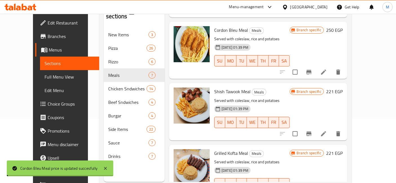
scroll to position [79, 0]
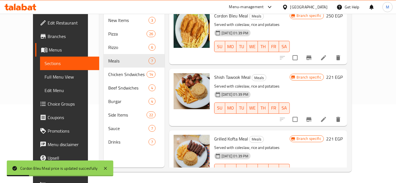
click at [343, 73] on h6 "221 EGP" at bounding box center [334, 77] width 17 height 8
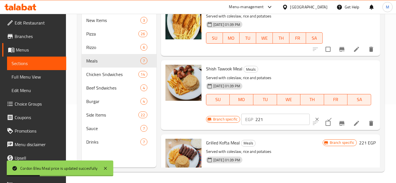
click at [267, 117] on input "221" at bounding box center [283, 119] width 54 height 11
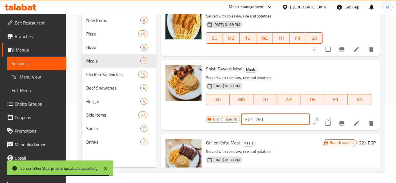
type input "250"
click at [326, 115] on button "ok" at bounding box center [330, 119] width 12 height 12
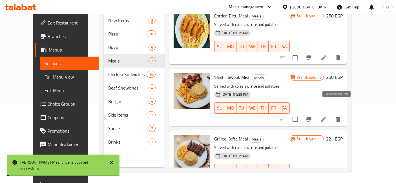
scroll to position [262, 0]
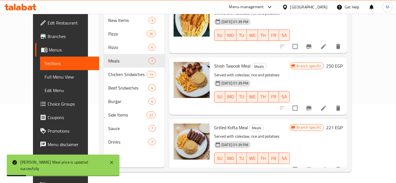
click at [343, 124] on h6 "221 EGP" at bounding box center [334, 128] width 17 height 8
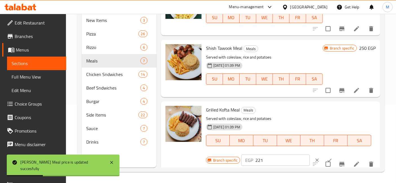
scroll to position [274, 0]
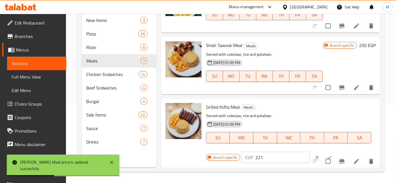
click at [258, 158] on input "221" at bounding box center [283, 157] width 54 height 11
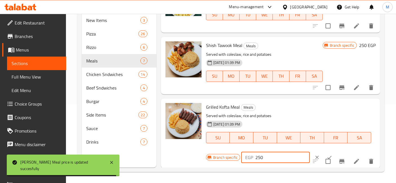
type input "250"
click at [324, 152] on button "ok" at bounding box center [330, 157] width 12 height 12
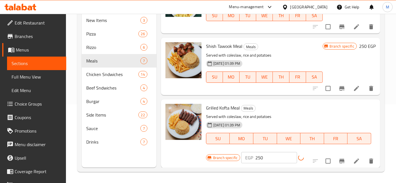
click at [342, 157] on button "Branch-specific-item" at bounding box center [342, 162] width 14 height 14
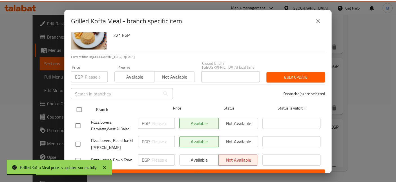
scroll to position [30, 0]
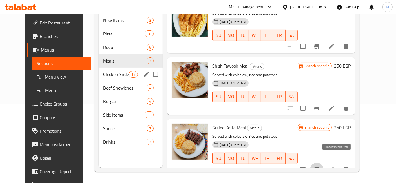
click at [124, 68] on div "Chicken Sndwiches 14" at bounding box center [131, 75] width 64 height 14
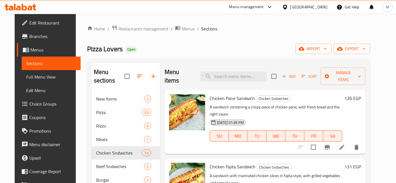
click at [361, 94] on h6 "126 EGP" at bounding box center [353, 98] width 17 height 8
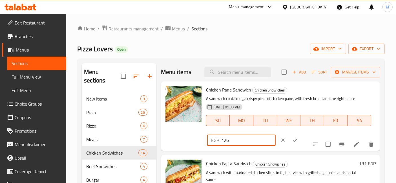
click at [276, 135] on input "126" at bounding box center [248, 140] width 54 height 11
type input "135"
click at [302, 134] on button "ok" at bounding box center [295, 140] width 12 height 12
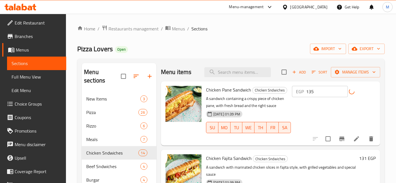
scroll to position [31, 0]
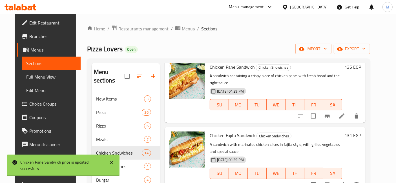
click at [361, 132] on h6 "131 EGP" at bounding box center [353, 136] width 17 height 8
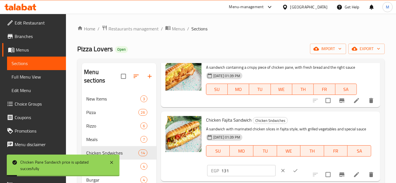
click at [276, 165] on input "131" at bounding box center [248, 170] width 54 height 11
type input "145"
click at [302, 165] on button "ok" at bounding box center [295, 171] width 12 height 12
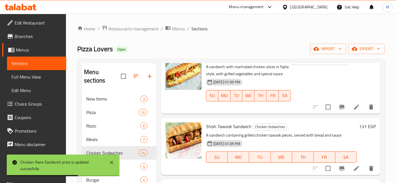
scroll to position [94, 0]
click at [359, 130] on h6 "131 EGP" at bounding box center [367, 126] width 17 height 8
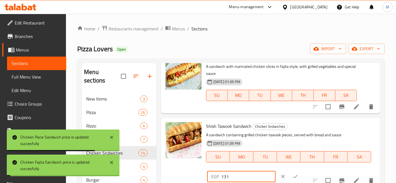
click at [276, 171] on input "131" at bounding box center [248, 176] width 54 height 11
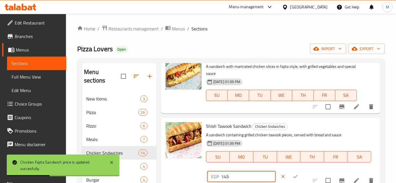
type input "145"
click at [302, 171] on button "ok" at bounding box center [295, 177] width 12 height 12
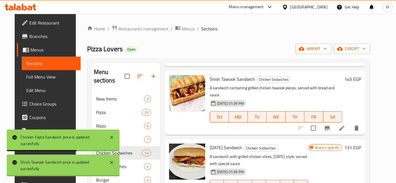
click at [359, 144] on h6 "131 EGP" at bounding box center [353, 148] width 17 height 8
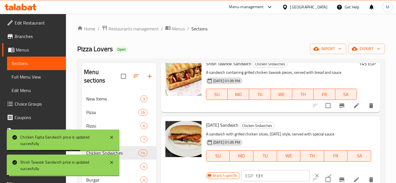
scroll to position [188, 0]
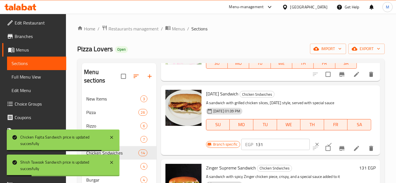
click at [267, 150] on input "131" at bounding box center [283, 144] width 54 height 11
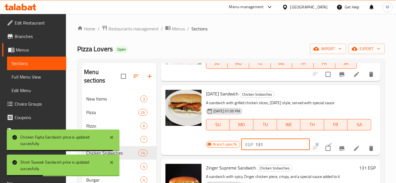
click at [267, 150] on input "131" at bounding box center [283, 144] width 54 height 11
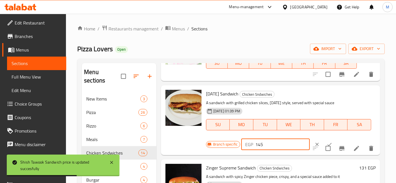
type input "145"
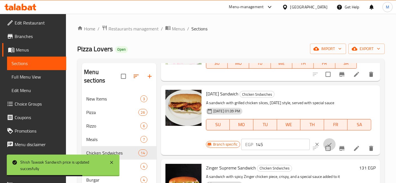
click at [324, 145] on button "ok" at bounding box center [330, 145] width 12 height 12
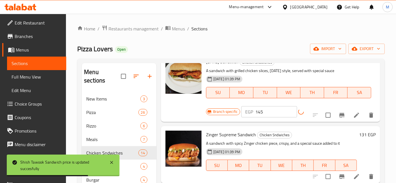
scroll to position [250, 0]
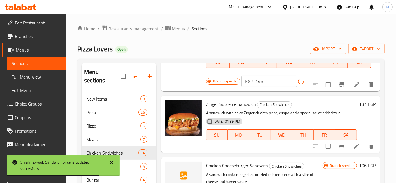
click at [358, 112] on div "131 EGP" at bounding box center [366, 124] width 19 height 48
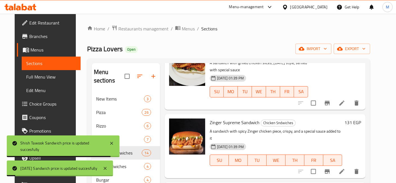
click at [357, 119] on h6 "131 EGP" at bounding box center [353, 123] width 17 height 8
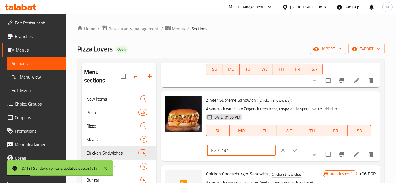
click at [276, 145] on input "131" at bounding box center [248, 150] width 54 height 11
type input "145"
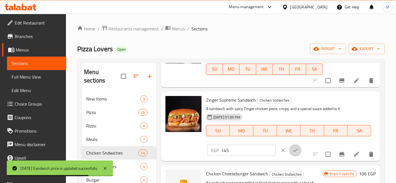
click at [302, 144] on button "ok" at bounding box center [295, 150] width 12 height 12
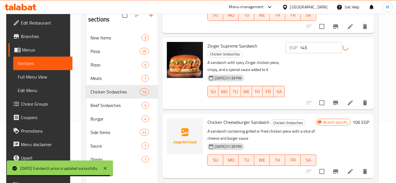
scroll to position [282, 0]
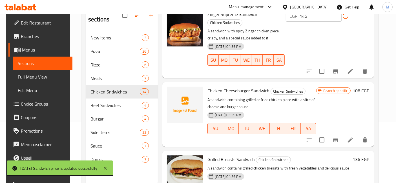
click at [359, 87] on div "Branch specific 106 EGP" at bounding box center [343, 114] width 53 height 55
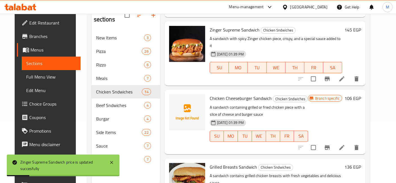
click at [361, 94] on h6 "106 EGP" at bounding box center [353, 98] width 17 height 8
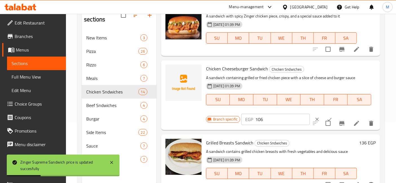
click at [276, 125] on input "106" at bounding box center [283, 119] width 54 height 11
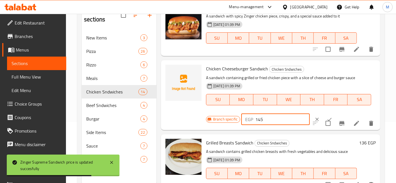
type input "145"
click at [324, 122] on button "ok" at bounding box center [330, 119] width 12 height 12
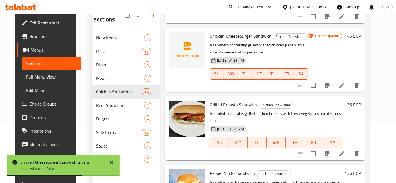
scroll to position [345, 0]
click at [359, 101] on h6 "136 EGP" at bounding box center [353, 105] width 17 height 8
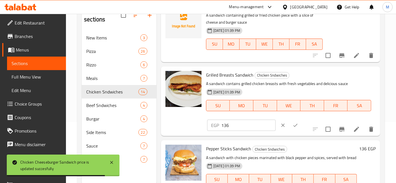
click at [302, 119] on div "EGP 136 ​" at bounding box center [258, 125] width 104 height 12
click at [276, 120] on input "136" at bounding box center [248, 125] width 54 height 11
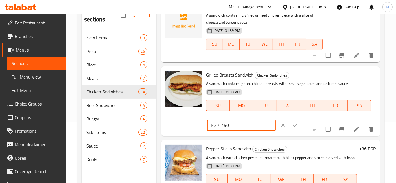
type input "150"
click at [298, 123] on icon "ok" at bounding box center [296, 126] width 6 height 6
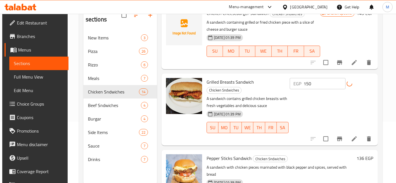
scroll to position [376, 0]
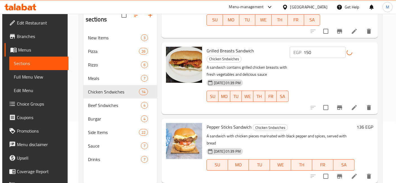
click at [355, 123] on div "136 EGP" at bounding box center [364, 127] width 19 height 8
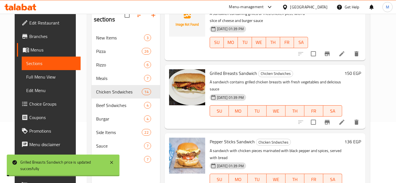
click at [357, 138] on div "136 EGP" at bounding box center [351, 165] width 19 height 55
click at [358, 138] on h6 "136 EGP" at bounding box center [353, 142] width 17 height 8
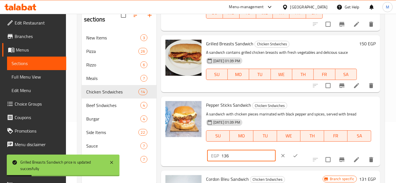
click at [276, 150] on input "136" at bounding box center [248, 155] width 54 height 11
type input "150"
click at [302, 150] on button "ok" at bounding box center [295, 156] width 12 height 12
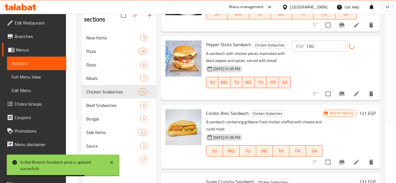
scroll to position [439, 0]
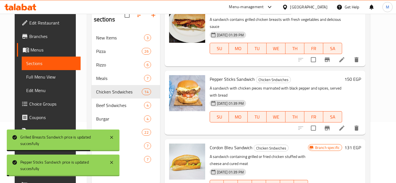
click at [359, 144] on h6 "131 EGP" at bounding box center [353, 148] width 17 height 8
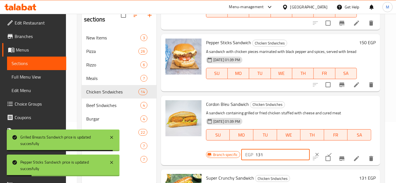
click at [277, 161] on input "131" at bounding box center [283, 154] width 54 height 11
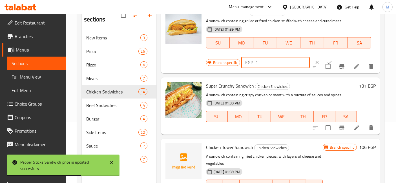
scroll to position [533, 0]
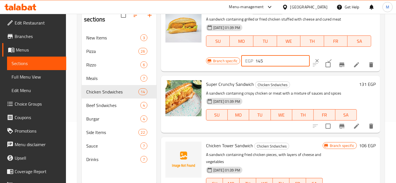
type input "145"
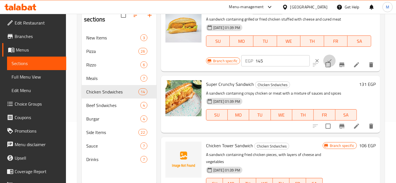
click at [325, 67] on button "ok" at bounding box center [330, 61] width 12 height 12
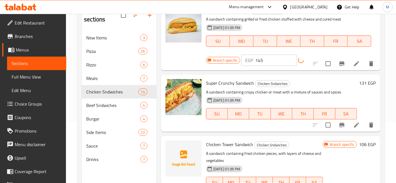
click at [365, 87] on h6 "131 EGP" at bounding box center [367, 83] width 17 height 8
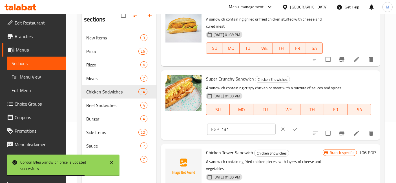
click at [276, 124] on input "131" at bounding box center [248, 129] width 54 height 11
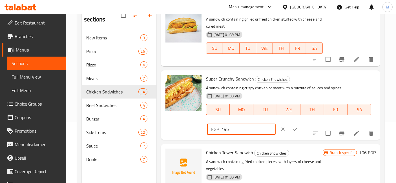
type input "145"
click at [298, 127] on icon "ok" at bounding box center [296, 130] width 6 height 6
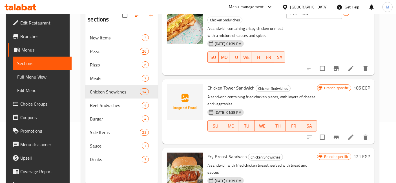
scroll to position [627, 0]
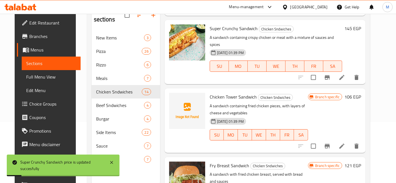
click at [361, 93] on h6 "106 EGP" at bounding box center [353, 97] width 17 height 8
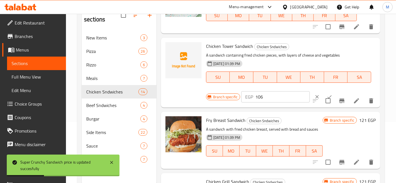
drag, startPoint x: 287, startPoint y: 117, endPoint x: 279, endPoint y: 111, distance: 9.8
click at [285, 105] on div "Chicken Tower Sandwich Chicken Sndwiches A sandwich containing fried chicken pi…" at bounding box center [291, 72] width 174 height 65
click at [279, 103] on input "106" at bounding box center [283, 96] width 54 height 11
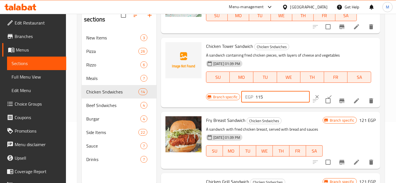
type input "115"
click at [325, 103] on button "ok" at bounding box center [330, 97] width 12 height 12
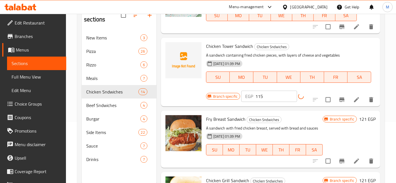
scroll to position [658, 0]
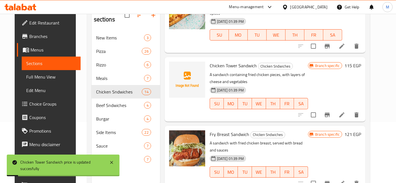
click at [361, 131] on h6 "121 EGP" at bounding box center [353, 135] width 17 height 8
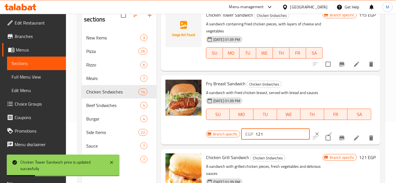
click at [288, 140] on input "121" at bounding box center [283, 134] width 54 height 11
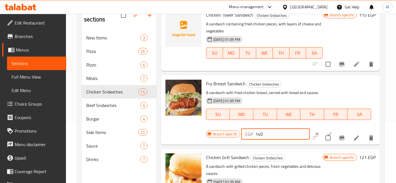
type input "140"
click at [324, 140] on button "ok" at bounding box center [330, 134] width 12 height 12
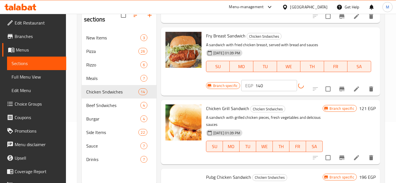
scroll to position [721, 0]
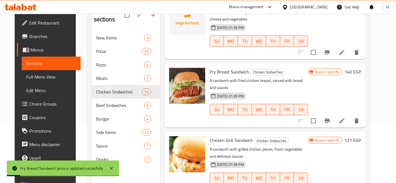
click at [360, 137] on h6 "121 EGP" at bounding box center [353, 141] width 17 height 8
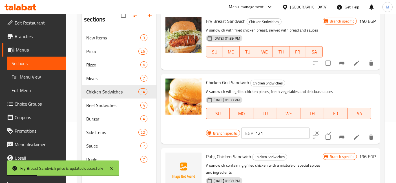
click at [264, 139] on input "121" at bounding box center [283, 133] width 54 height 11
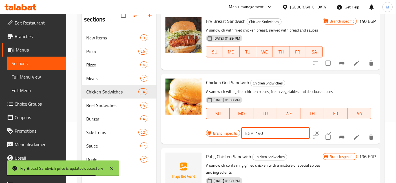
type input "140"
click at [324, 140] on button "ok" at bounding box center [330, 133] width 12 height 12
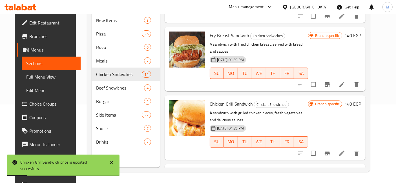
scroll to position [757, 0]
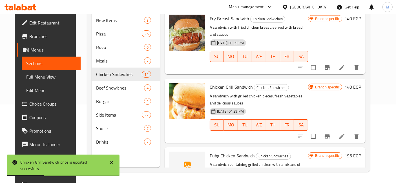
click at [361, 152] on h6 "196 EGP" at bounding box center [353, 156] width 17 height 8
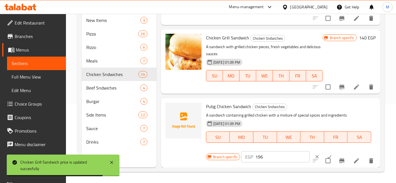
scroll to position [762, 0]
click at [261, 154] on input "196" at bounding box center [283, 156] width 54 height 11
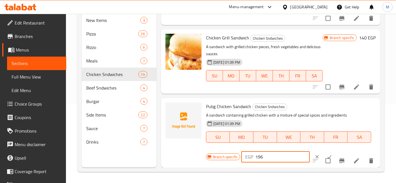
click at [261, 154] on input "196" at bounding box center [283, 156] width 54 height 11
type input "220"
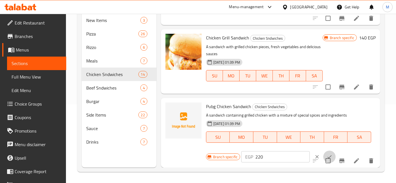
click at [324, 152] on button "ok" at bounding box center [330, 157] width 12 height 12
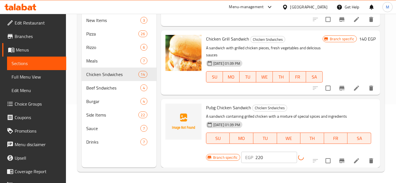
scroll to position [757, 0]
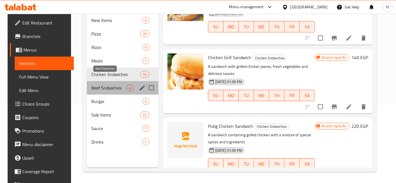
click at [113, 85] on span "Beef Sndwiches" at bounding box center [108, 88] width 35 height 7
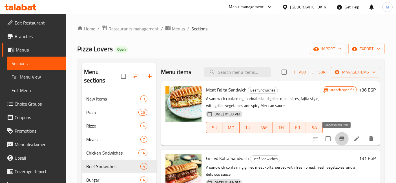
click at [335, 142] on button "Branch-specific-item" at bounding box center [342, 139] width 14 height 14
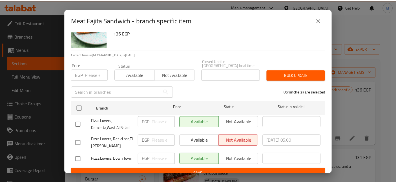
scroll to position [30, 0]
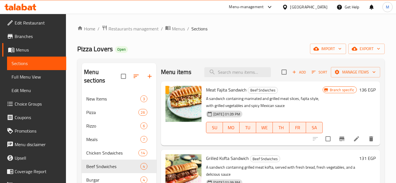
click at [359, 91] on h6 "136 EGP" at bounding box center [367, 90] width 17 height 8
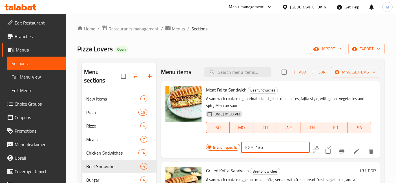
click at [260, 150] on input "136" at bounding box center [283, 147] width 54 height 11
type input "150"
click at [324, 146] on button "ok" at bounding box center [330, 147] width 12 height 12
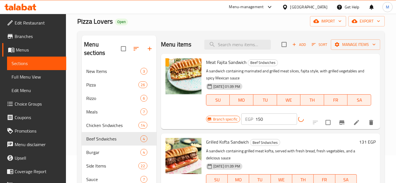
scroll to position [63, 0]
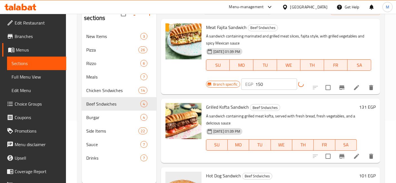
click at [359, 105] on div "131 EGP" at bounding box center [366, 130] width 19 height 55
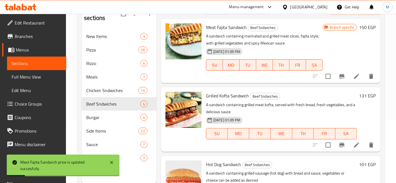
click at [360, 96] on h6 "131 EGP" at bounding box center [367, 96] width 17 height 8
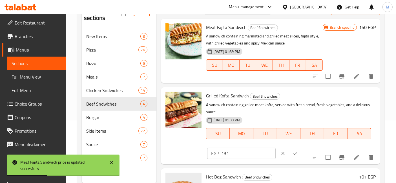
click at [276, 148] on input "131" at bounding box center [248, 153] width 54 height 11
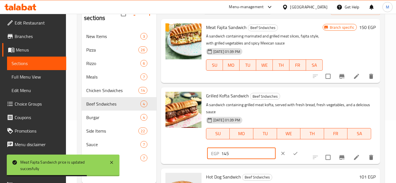
type input "145"
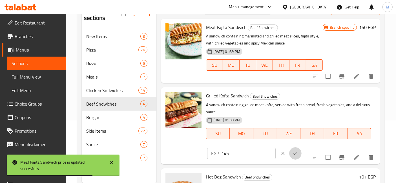
click at [298, 151] on icon "ok" at bounding box center [296, 154] width 6 height 6
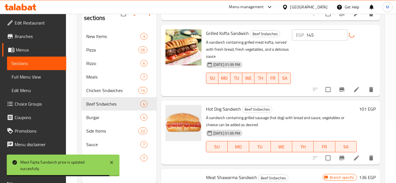
click at [365, 105] on h6 "101 EGP" at bounding box center [367, 109] width 17 height 8
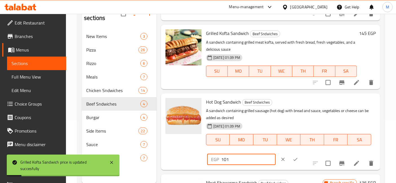
click at [276, 154] on input "101" at bounding box center [248, 159] width 54 height 11
type input "115"
click at [302, 153] on button "ok" at bounding box center [295, 159] width 12 height 12
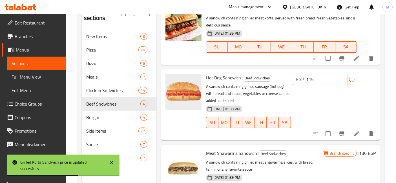
scroll to position [112, 0]
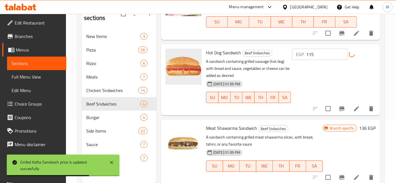
click at [363, 132] on div "Branch specific 136 EGP" at bounding box center [349, 151] width 53 height 55
click at [362, 129] on h6 "136 EGP" at bounding box center [367, 128] width 17 height 8
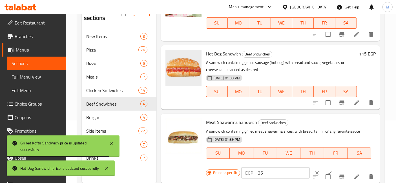
scroll to position [79, 0]
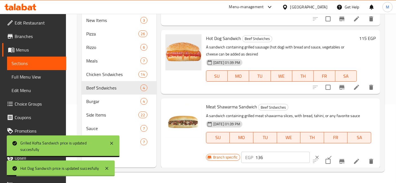
click at [291, 158] on input "136" at bounding box center [283, 157] width 54 height 11
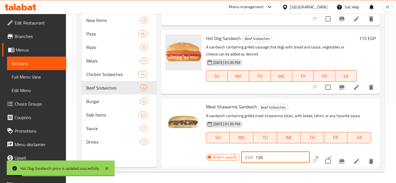
click at [291, 158] on input "136" at bounding box center [283, 157] width 54 height 11
click at [291, 158] on input "1" at bounding box center [283, 157] width 54 height 11
type input "150"
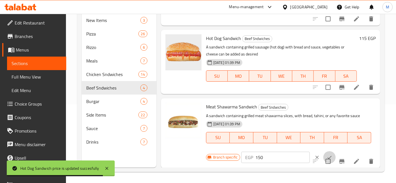
click at [327, 155] on icon "ok" at bounding box center [330, 158] width 6 height 6
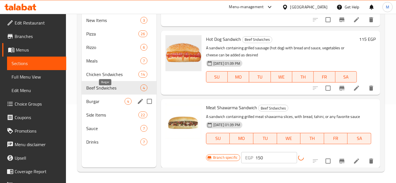
scroll to position [105, 0]
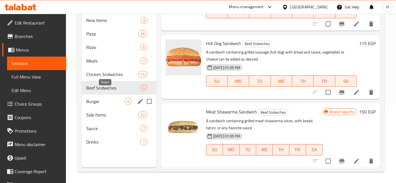
click at [98, 98] on span "Burgar" at bounding box center [105, 101] width 38 height 7
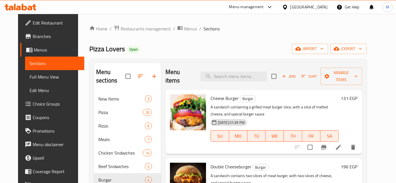
click at [358, 94] on h6 "131 EGP" at bounding box center [349, 98] width 17 height 8
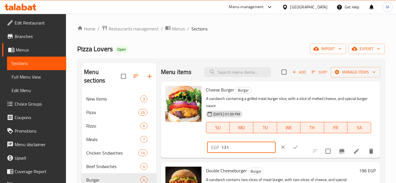
click at [276, 142] on input "131" at bounding box center [248, 147] width 54 height 11
type input "145"
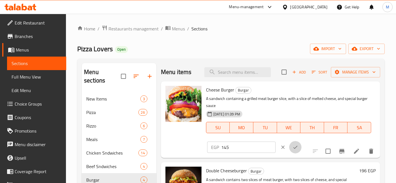
click at [302, 141] on button "ok" at bounding box center [295, 147] width 12 height 12
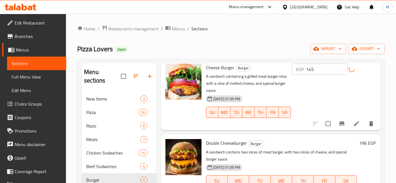
scroll to position [63, 0]
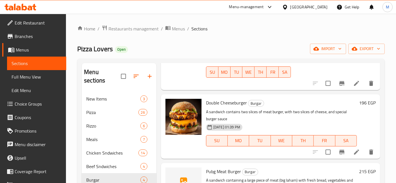
click at [364, 100] on h6 "196 EGP" at bounding box center [367, 103] width 17 height 8
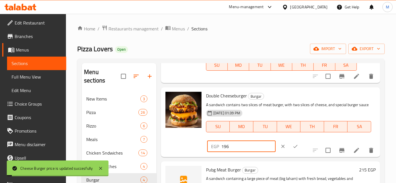
click at [276, 141] on input "196" at bounding box center [248, 146] width 54 height 11
type input "220"
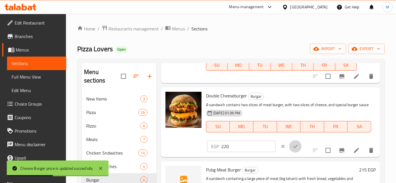
click at [302, 140] on button "ok" at bounding box center [295, 146] width 12 height 12
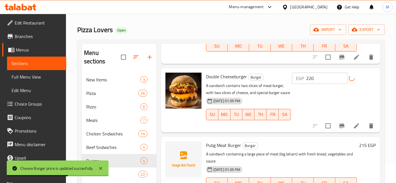
scroll to position [45, 0]
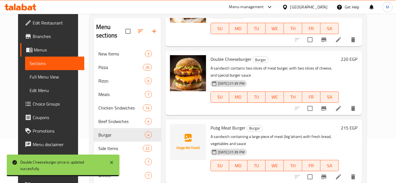
click at [358, 124] on h6 "215 EGP" at bounding box center [349, 128] width 17 height 8
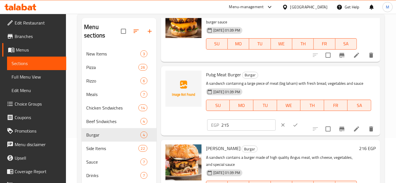
scroll to position [112, 0]
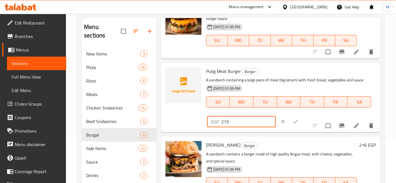
click at [276, 116] on input "215" at bounding box center [248, 121] width 54 height 11
type input "235"
click at [298, 119] on icon "ok" at bounding box center [296, 122] width 6 height 6
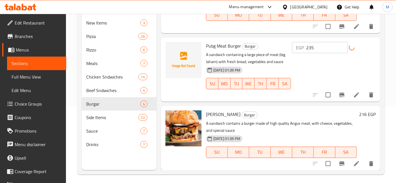
scroll to position [79, 0]
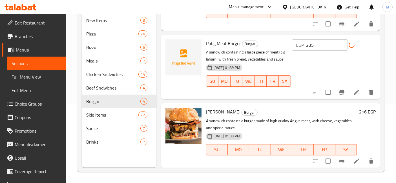
click at [364, 111] on h6 "216 EGP" at bounding box center [367, 112] width 17 height 8
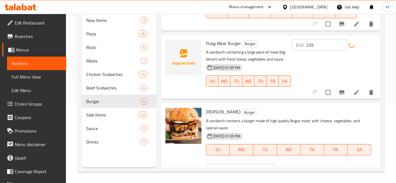
scroll to position [112, 0]
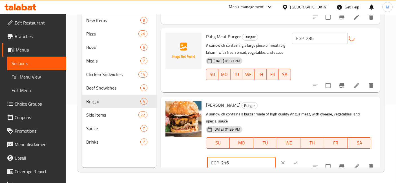
click at [276, 157] on input "216" at bounding box center [248, 162] width 54 height 11
type input "235"
click at [302, 157] on button "ok" at bounding box center [295, 163] width 12 height 12
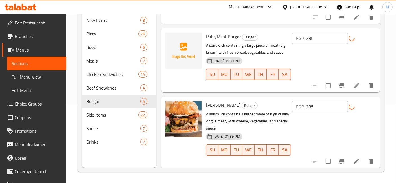
scroll to position [105, 0]
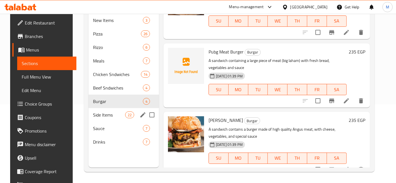
click at [106, 108] on div "Side Items 22" at bounding box center [124, 115] width 71 height 14
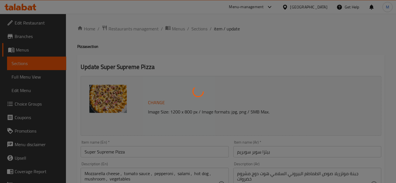
type input "اضافات"
type input "0"
type input "اضافات صوص"
type input "0"
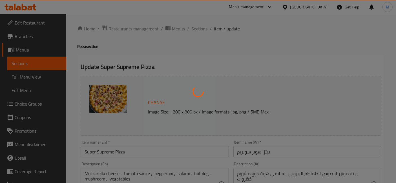
type input "0"
type input "اضافات"
type input "0"
type input "اضافات صوص"
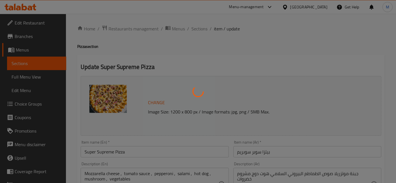
type input "0"
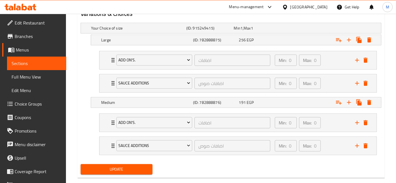
scroll to position [327, 0]
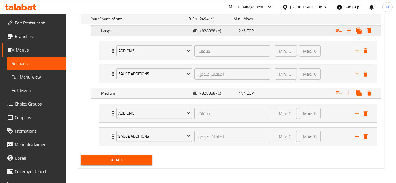
click at [241, 23] on span "256" at bounding box center [237, 18] width 6 height 7
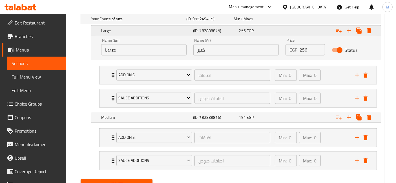
click at [257, 32] on div "256 EGP" at bounding box center [261, 31] width 44 height 6
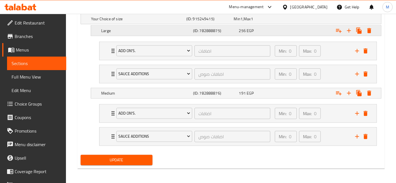
click at [276, 22] on div "256 EGP" at bounding box center [256, 19] width 45 height 6
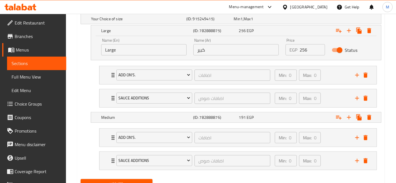
click at [303, 50] on input "256" at bounding box center [312, 49] width 25 height 11
type input "275"
click at [81, 179] on button "Update" at bounding box center [117, 184] width 72 height 10
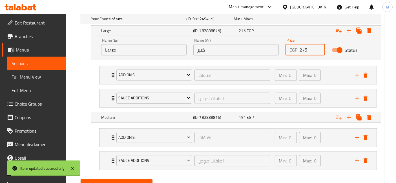
click at [313, 20] on div "Expand" at bounding box center [327, 19] width 95 height 2
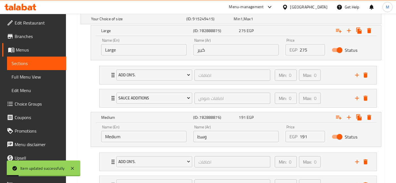
click at [304, 138] on input "191" at bounding box center [312, 136] width 25 height 11
type input "210"
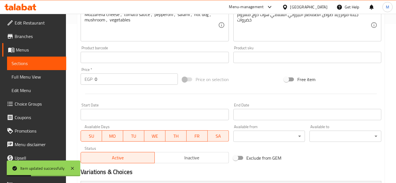
scroll to position [76, 0]
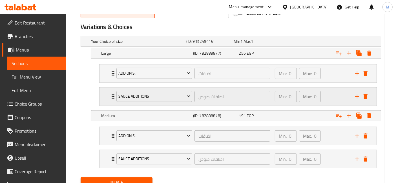
scroll to position [296, 0]
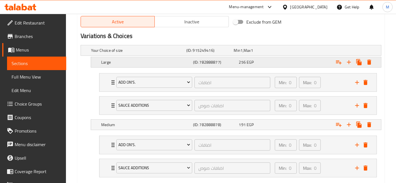
click at [251, 57] on div "Large (ID: 782888877) 256 EGP" at bounding box center [233, 50] width 286 height 12
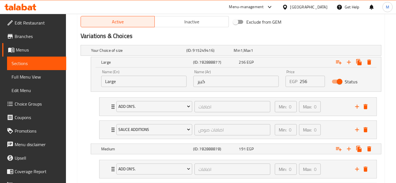
click at [299, 79] on div "EGP 256 Price" at bounding box center [305, 81] width 39 height 11
click at [304, 80] on input "256" at bounding box center [312, 81] width 25 height 11
click at [302, 78] on input "256" at bounding box center [312, 81] width 25 height 11
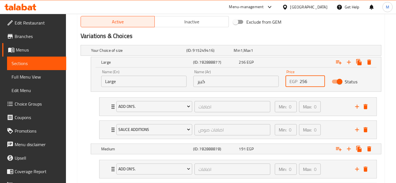
click at [302, 78] on input "256" at bounding box center [312, 81] width 25 height 11
type input "290"
click at [293, 52] on div "Expand" at bounding box center [327, 50] width 95 height 2
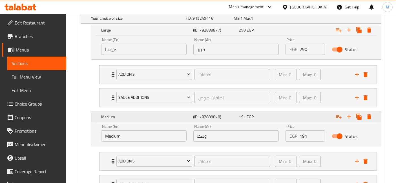
scroll to position [359, 0]
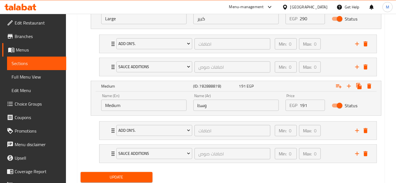
click at [301, 106] on input "191" at bounding box center [312, 105] width 25 height 11
type input "210"
click at [81, 172] on button "Update" at bounding box center [117, 177] width 72 height 10
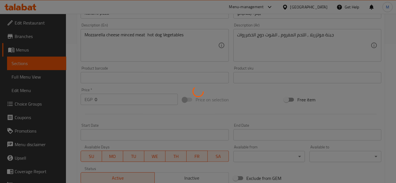
scroll to position [14, 0]
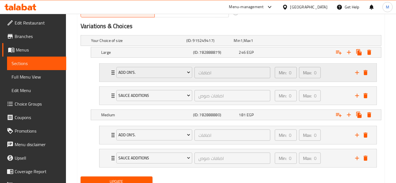
scroll to position [296, 0]
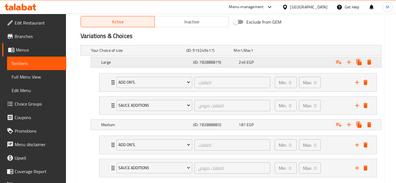
click at [286, 52] on div "Expand" at bounding box center [327, 50] width 95 height 2
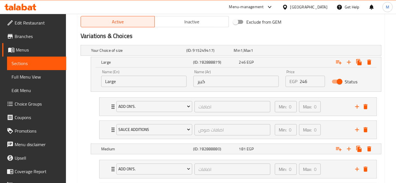
click at [306, 81] on input "246" at bounding box center [312, 81] width 25 height 11
type input "280"
click at [277, 57] on div "Medium (ID: 782888880) 181 EGP" at bounding box center [233, 50] width 286 height 12
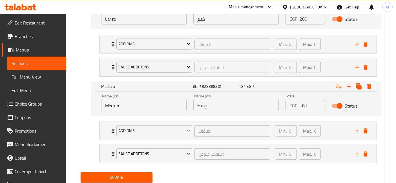
scroll to position [359, 0]
click at [306, 106] on input "181" at bounding box center [312, 105] width 25 height 11
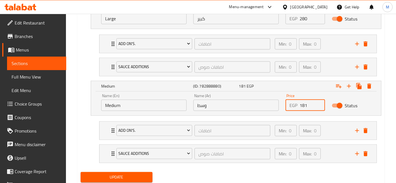
click at [306, 106] on input "181" at bounding box center [312, 105] width 25 height 11
type input "205"
click at [81, 172] on button "Update" at bounding box center [117, 177] width 72 height 10
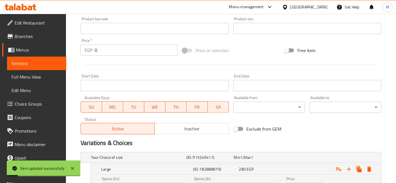
scroll to position [76, 0]
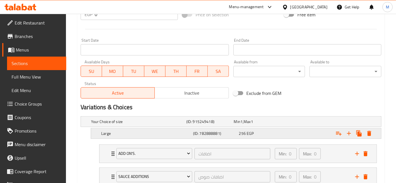
scroll to position [282, 0]
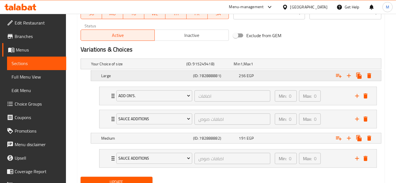
click at [241, 68] on span "256" at bounding box center [237, 63] width 6 height 7
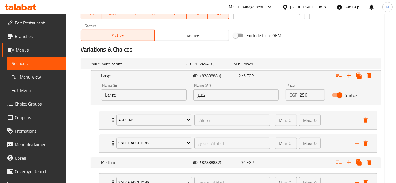
click at [299, 94] on div "EGP 256 Price" at bounding box center [305, 94] width 39 height 11
click at [303, 94] on input "256" at bounding box center [312, 94] width 25 height 11
type input "290"
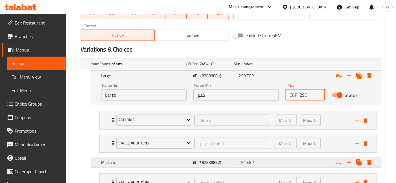
click at [274, 67] on div "191 EGP" at bounding box center [256, 64] width 45 height 6
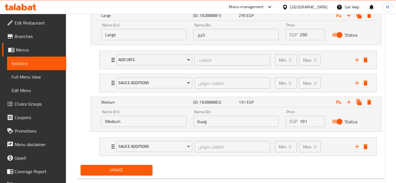
scroll to position [345, 0]
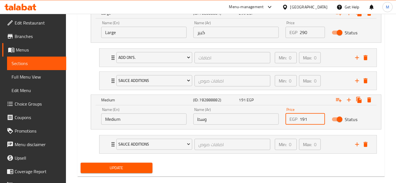
click at [302, 114] on input "191" at bounding box center [312, 119] width 25 height 11
type input "210"
click at [81, 163] on button "Update" at bounding box center [117, 168] width 72 height 10
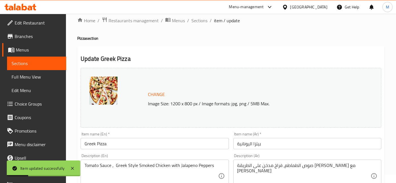
scroll to position [0, 0]
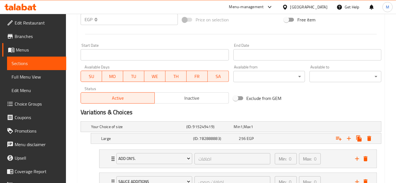
scroll to position [327, 0]
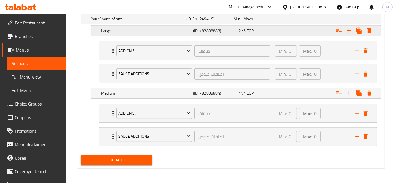
click at [287, 20] on div "Expand" at bounding box center [327, 19] width 95 height 2
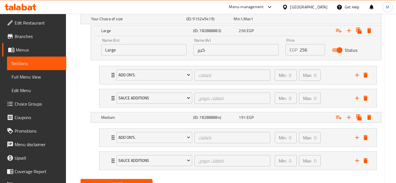
scroll to position [296, 0]
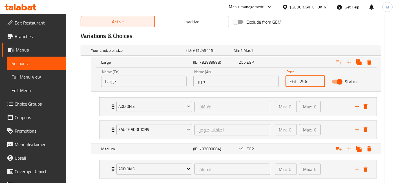
click at [307, 78] on input "256" at bounding box center [312, 81] width 25 height 11
type input "290"
click at [286, 52] on div "Expand" at bounding box center [327, 50] width 95 height 2
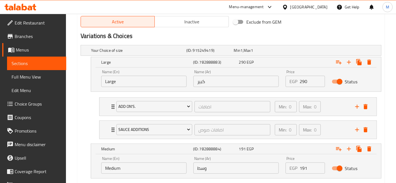
click at [303, 166] on input "191" at bounding box center [312, 168] width 25 height 11
type input "210"
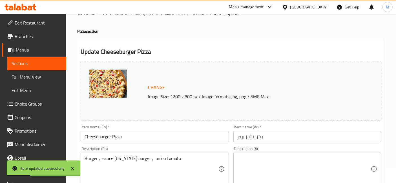
scroll to position [0, 0]
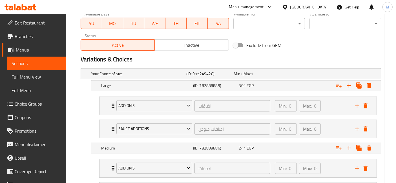
scroll to position [282, 0]
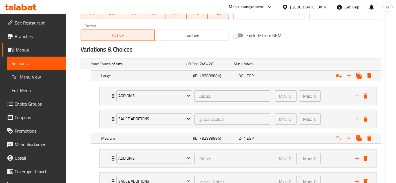
click at [314, 38] on div "Exclude from GEM" at bounding box center [282, 35] width 102 height 15
click at [272, 67] on div "301 EGP" at bounding box center [256, 64] width 45 height 6
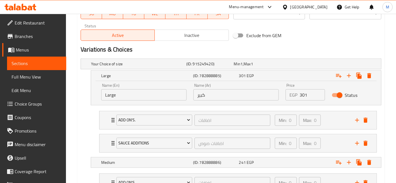
click at [306, 98] on input "301" at bounding box center [312, 94] width 25 height 11
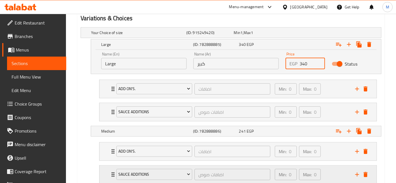
type input "340"
click at [292, 34] on div "Expand" at bounding box center [327, 33] width 95 height 2
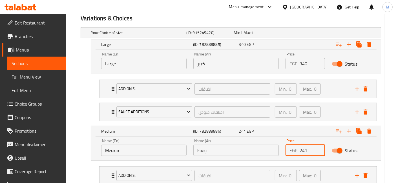
click at [305, 147] on input "241" at bounding box center [312, 150] width 25 height 11
type input "275"
click at [291, 148] on p "EGP" at bounding box center [294, 150] width 8 height 7
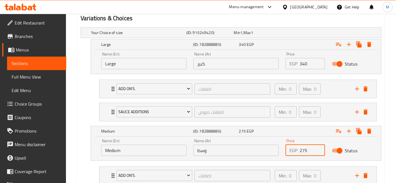
click at [302, 147] on input "275" at bounding box center [312, 150] width 25 height 11
click at [311, 150] on input "275" at bounding box center [312, 150] width 25 height 11
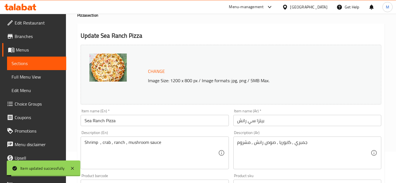
scroll to position [0, 0]
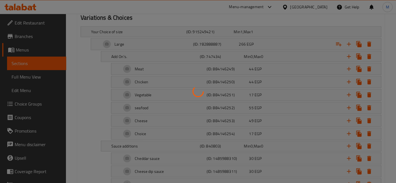
scroll to position [313, 0]
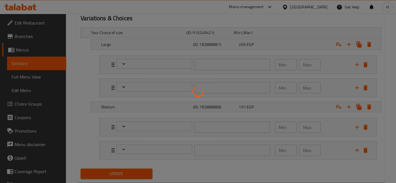
type input "اضافات"
type input "0"
type input "اضافات صوص"
type input "0"
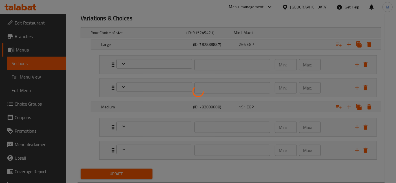
type input "0"
type input "اضافات"
type input "0"
type input "اضافات صوص"
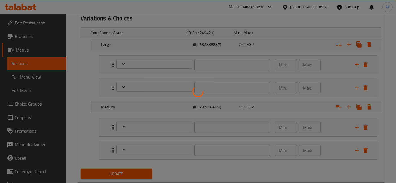
type input "0"
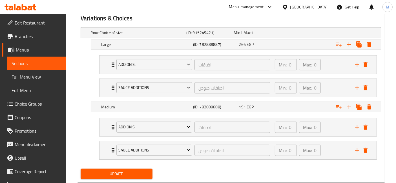
click at [314, 172] on div "Update" at bounding box center [230, 174] width 305 height 15
click at [295, 37] on div "Your Choice of size (ID: 915249421) Min 1 , Max 1" at bounding box center [233, 33] width 286 height 12
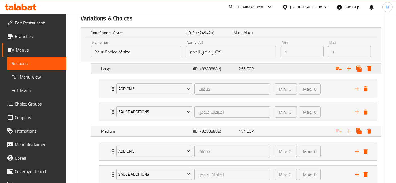
click at [282, 39] on div "Large (ID: 782888887) 266 EGP" at bounding box center [233, 33] width 286 height 12
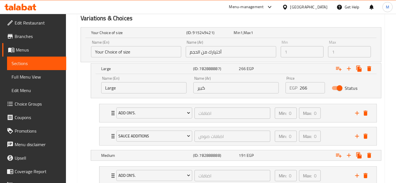
click at [298, 87] on div "EGP 266 Price" at bounding box center [305, 87] width 39 height 11
click at [301, 88] on input "266" at bounding box center [312, 87] width 25 height 11
type input "2"
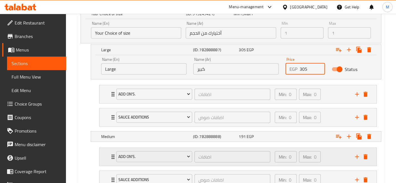
scroll to position [375, 0]
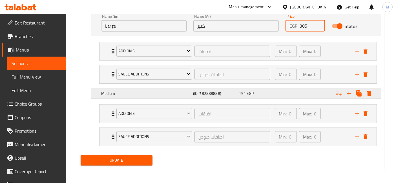
type input "305"
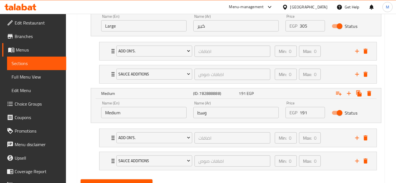
click at [302, 112] on input "191" at bounding box center [312, 112] width 25 height 11
type input "210"
click at [81, 180] on button "Update" at bounding box center [117, 185] width 72 height 10
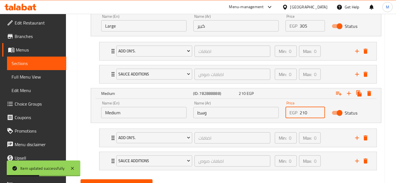
click at [81, 180] on button "Update" at bounding box center [117, 185] width 72 height 10
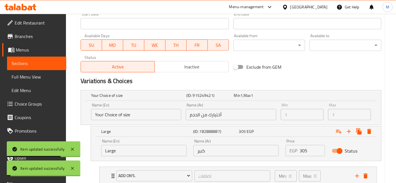
scroll to position [93, 0]
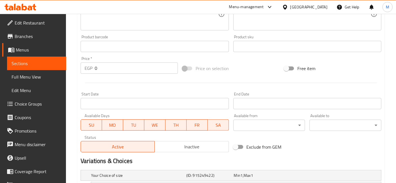
scroll to position [250, 0]
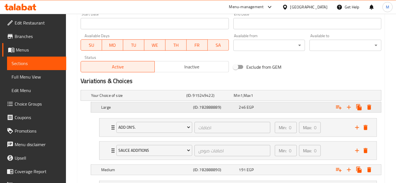
click at [280, 100] on div "246 EGP" at bounding box center [257, 96] width 48 height 8
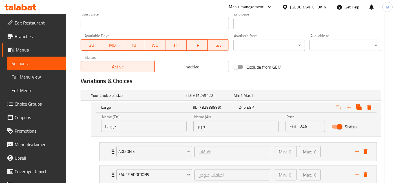
click at [304, 124] on input "246" at bounding box center [312, 126] width 25 height 11
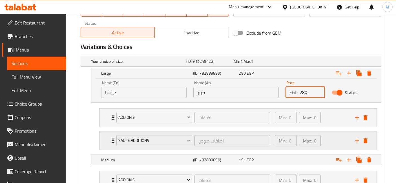
scroll to position [313, 0]
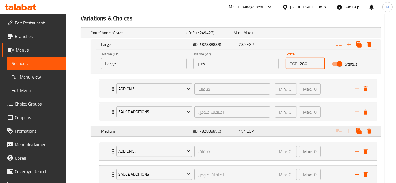
type input "280"
click at [283, 34] on div "Expand" at bounding box center [327, 33] width 95 height 2
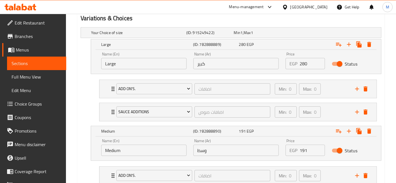
click at [310, 149] on input "191" at bounding box center [312, 150] width 25 height 11
type input "210"
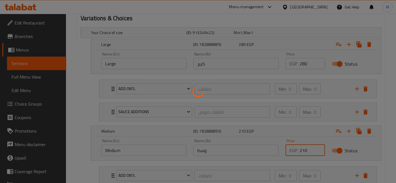
scroll to position [125, 0]
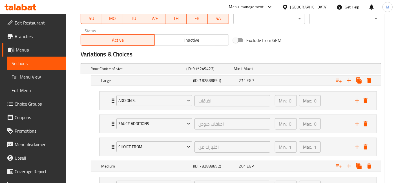
scroll to position [313, 0]
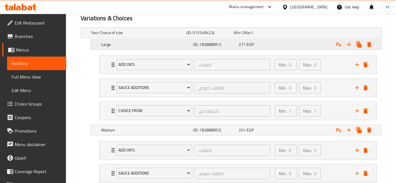
click at [302, 34] on div "Expand" at bounding box center [327, 33] width 95 height 2
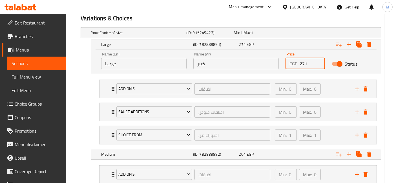
click at [305, 61] on input "271" at bounding box center [312, 63] width 25 height 11
type input "310"
click at [275, 36] on div "201 EGP" at bounding box center [256, 33] width 45 height 6
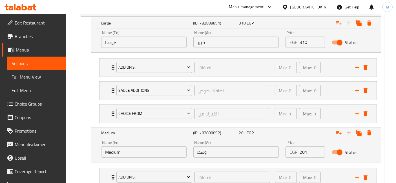
scroll to position [345, 0]
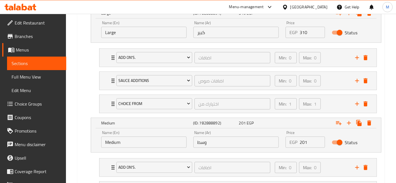
click at [309, 139] on input "201" at bounding box center [312, 142] width 25 height 11
type input "220"
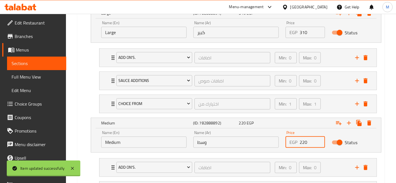
scroll to position [63, 0]
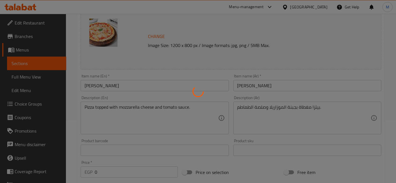
scroll to position [63, 0]
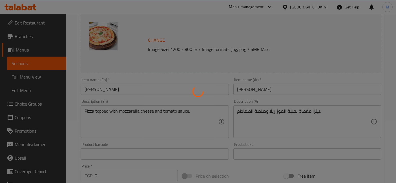
type input "اضافات"
type input "0"
type input "اضافات صوص"
type input "0"
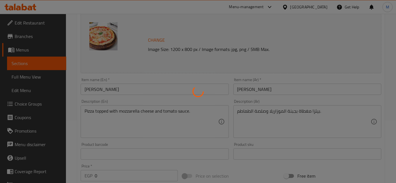
type input "0"
type input "اضافات"
type input "0"
type input "اضافات صوص"
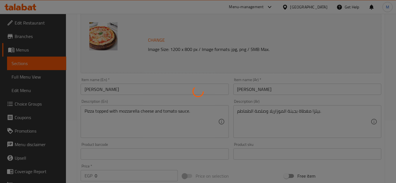
type input "0"
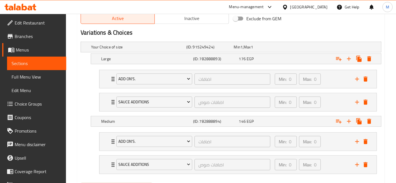
scroll to position [313, 0]
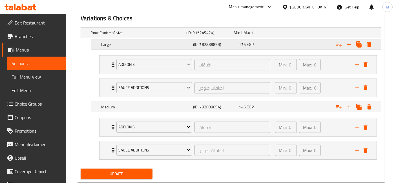
click at [306, 34] on div "Expand" at bounding box center [327, 33] width 95 height 2
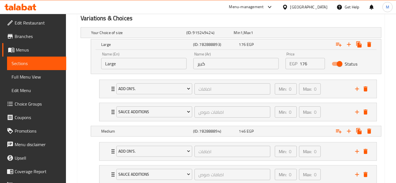
click at [304, 61] on input "176" at bounding box center [312, 63] width 25 height 11
type input "200"
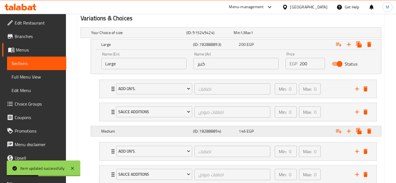
click at [305, 34] on div "Expand" at bounding box center [327, 33] width 95 height 2
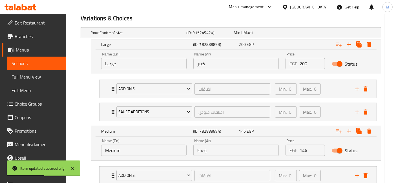
click at [305, 151] on input "146" at bounding box center [312, 150] width 25 height 11
type input "165"
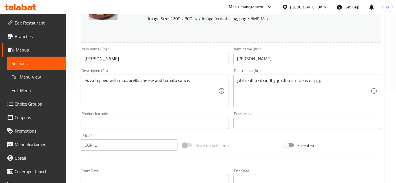
scroll to position [0, 0]
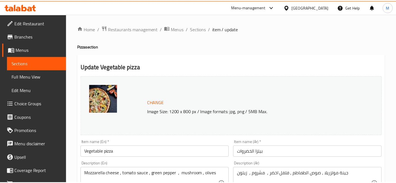
scroll to position [250, 0]
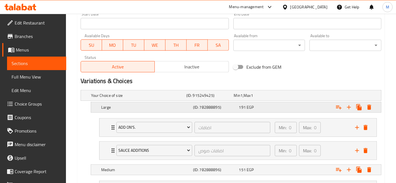
click at [288, 97] on div "Expand" at bounding box center [327, 95] width 95 height 2
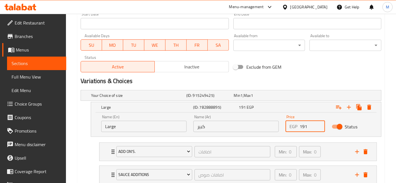
drag, startPoint x: 298, startPoint y: 129, endPoint x: 289, endPoint y: 128, distance: 9.2
click at [289, 128] on div "EGP 191 Price" at bounding box center [305, 126] width 39 height 11
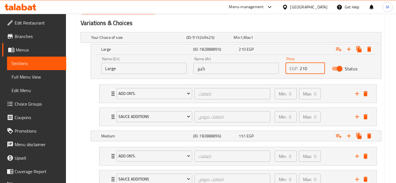
scroll to position [313, 0]
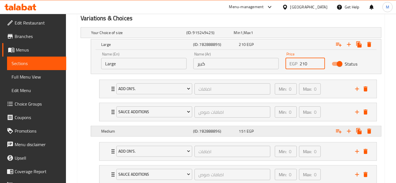
type input "210"
click at [296, 34] on div "Expand" at bounding box center [327, 33] width 95 height 2
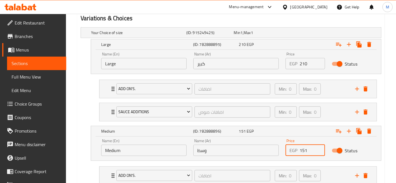
click at [313, 150] on input "151" at bounding box center [312, 150] width 25 height 11
type input "170"
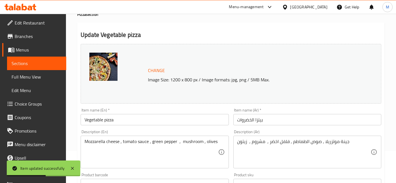
scroll to position [31, 0]
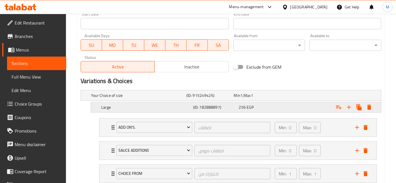
scroll to position [250, 0]
click at [254, 98] on div "256 EGP" at bounding box center [256, 96] width 45 height 6
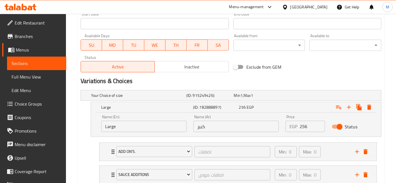
click at [307, 125] on input "256" at bounding box center [312, 126] width 25 height 11
click at [298, 130] on div "EGP 2 Price" at bounding box center [305, 126] width 39 height 11
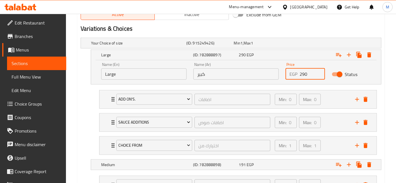
scroll to position [313, 0]
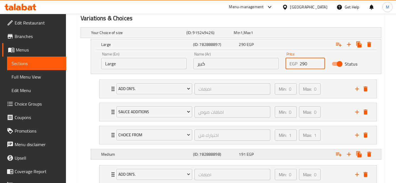
type input "290"
click at [291, 34] on div "Expand" at bounding box center [327, 33] width 95 height 2
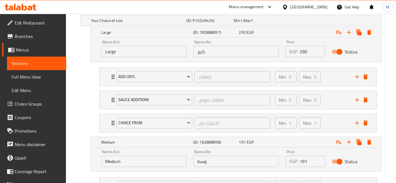
scroll to position [345, 0]
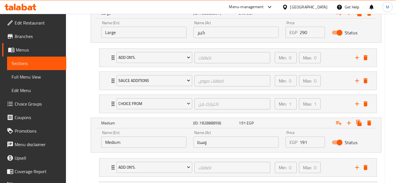
click at [302, 142] on input "191" at bounding box center [312, 142] width 25 height 11
type input "210"
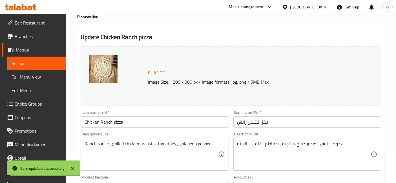
scroll to position [0, 0]
